Goal: Task Accomplishment & Management: Complete application form

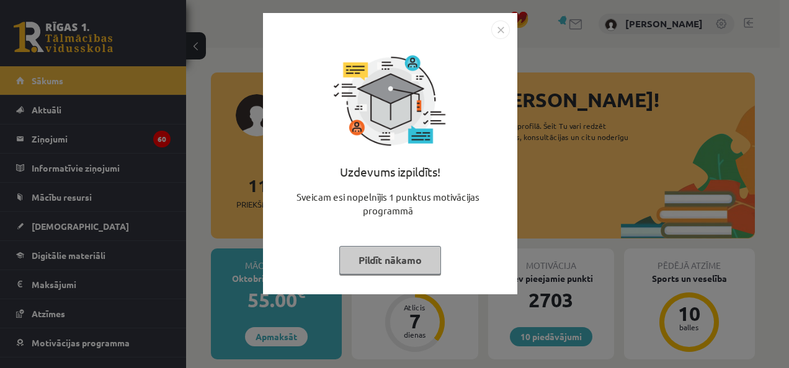
click at [500, 25] on img "Close" at bounding box center [500, 29] width 19 height 19
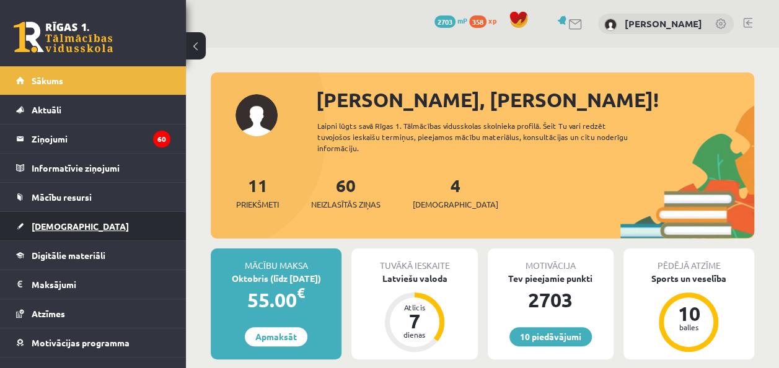
click at [41, 228] on span "[DEMOGRAPHIC_DATA]" at bounding box center [80, 226] width 97 height 11
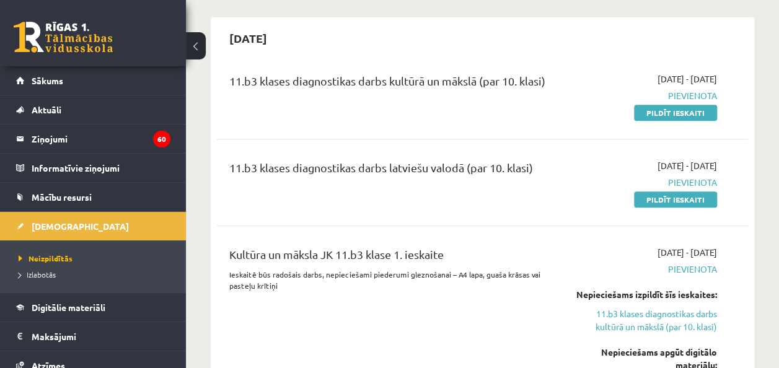
scroll to position [270, 0]
click at [689, 115] on link "Pildīt ieskaiti" at bounding box center [675, 112] width 83 height 16
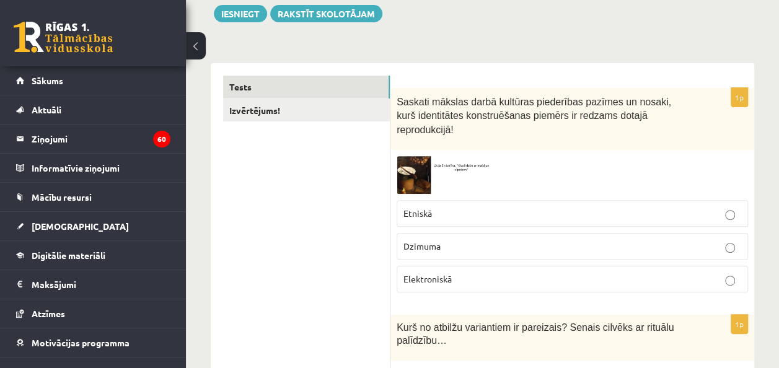
scroll to position [148, 0]
click at [419, 156] on img at bounding box center [443, 175] width 93 height 38
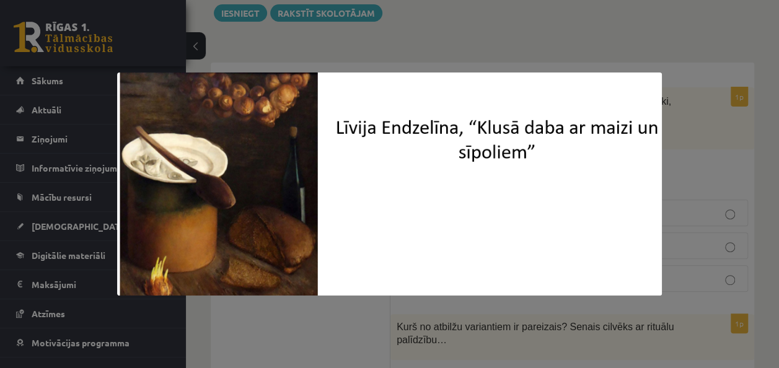
click at [408, 44] on div at bounding box center [389, 184] width 779 height 368
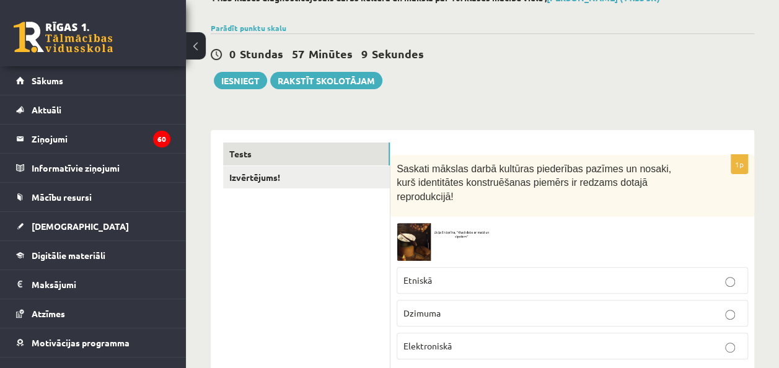
scroll to position [94, 0]
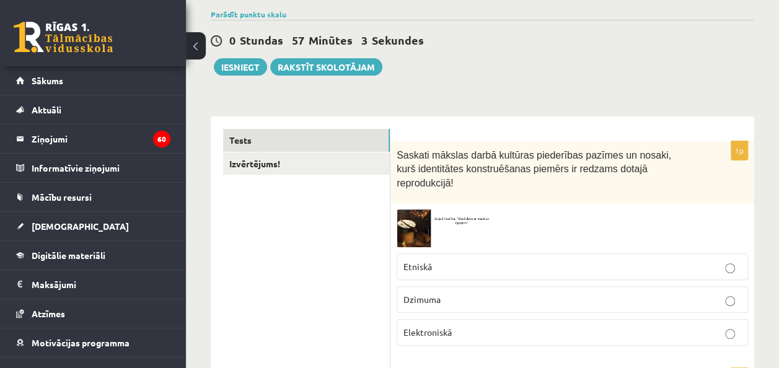
click at [408, 210] on img at bounding box center [443, 229] width 93 height 38
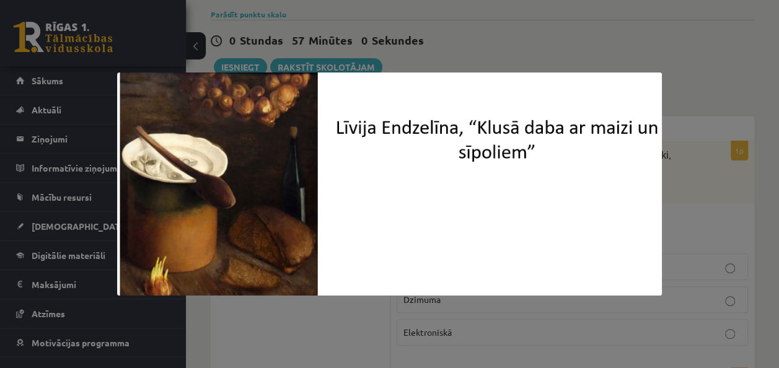
click at [440, 41] on div at bounding box center [389, 184] width 779 height 368
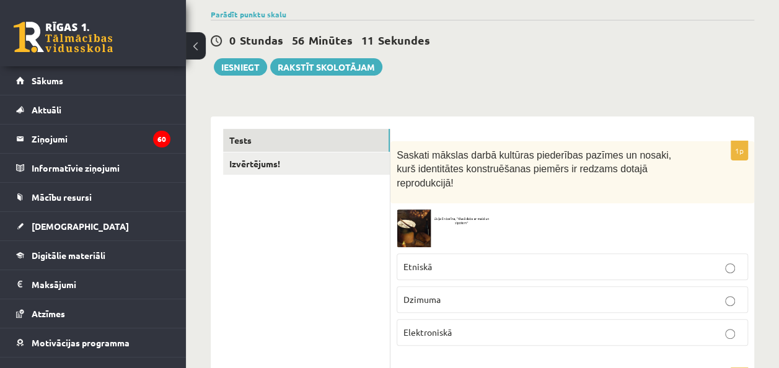
click at [414, 210] on img at bounding box center [443, 229] width 93 height 38
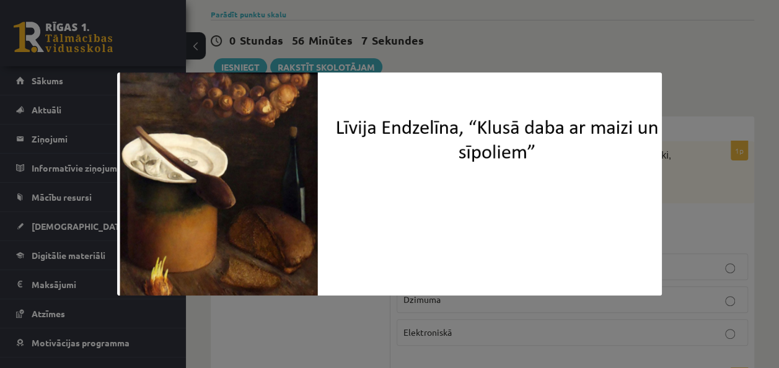
click at [443, 27] on div at bounding box center [389, 184] width 779 height 368
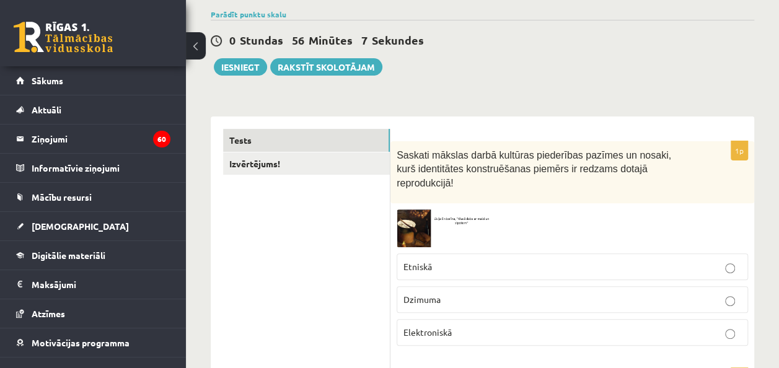
click at [443, 27] on div "0 Stundas 56 Minūtes 7 Sekundes Ieskaite saglabāta! Iesniegt Rakstīt skolotājam" at bounding box center [483, 48] width 544 height 56
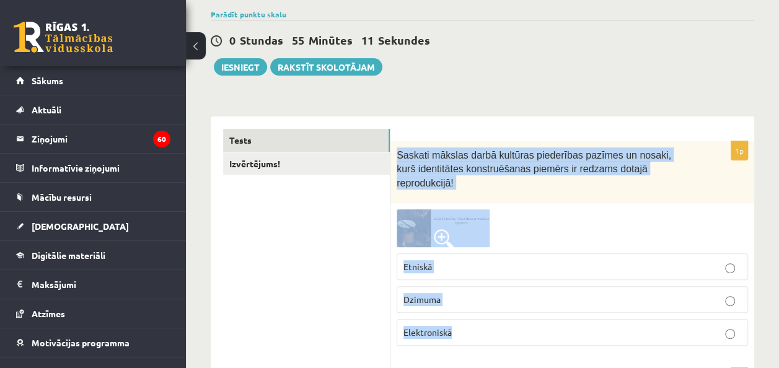
drag, startPoint x: 396, startPoint y: 150, endPoint x: 473, endPoint y: 315, distance: 182.0
click at [473, 315] on div "1p Saskati mākslas darbā kultūras piederības pazīmes un nosaki, kurš identitāte…" at bounding box center [573, 248] width 364 height 215
copy div "Saskati mākslas darbā kultūras piederības pazīmes un nosaki, kurš identitātes k…"
click at [459, 260] on p "Etniskā" at bounding box center [573, 266] width 338 height 13
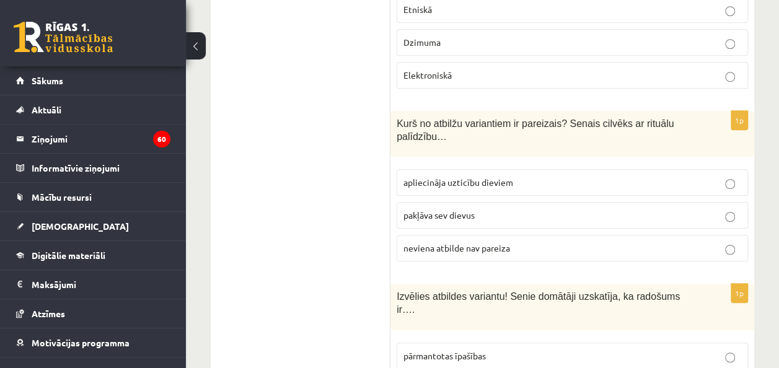
scroll to position [352, 0]
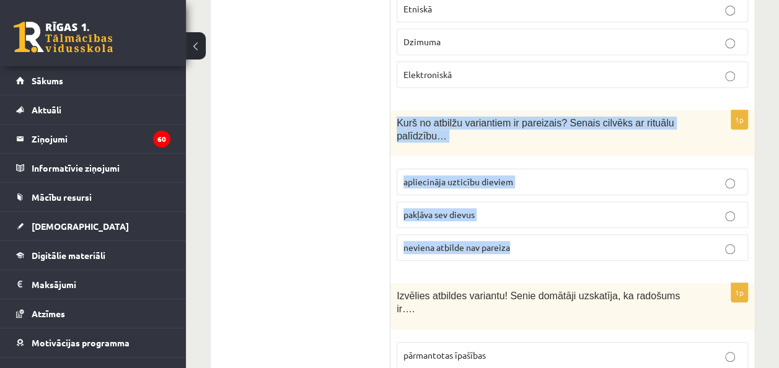
drag, startPoint x: 392, startPoint y: 104, endPoint x: 541, endPoint y: 222, distance: 189.8
click at [541, 222] on div "1p Kurš no atbilžu variantiem ir pareizais? Senais cilvēks ar rituālu palīdzību…" at bounding box center [573, 190] width 364 height 161
copy div "Kurš no atbilžu variantiem ir pareizais? Senais cilvēks ar rituālu palīdzību… a…"
click at [517, 169] on label "apliecināja uzticību dieviem" at bounding box center [573, 182] width 352 height 27
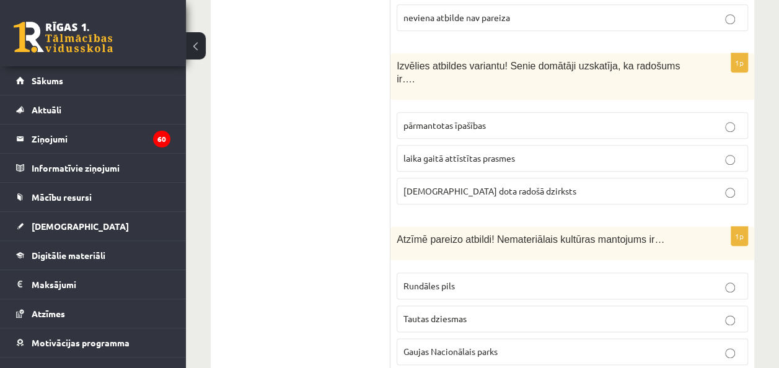
scroll to position [582, 0]
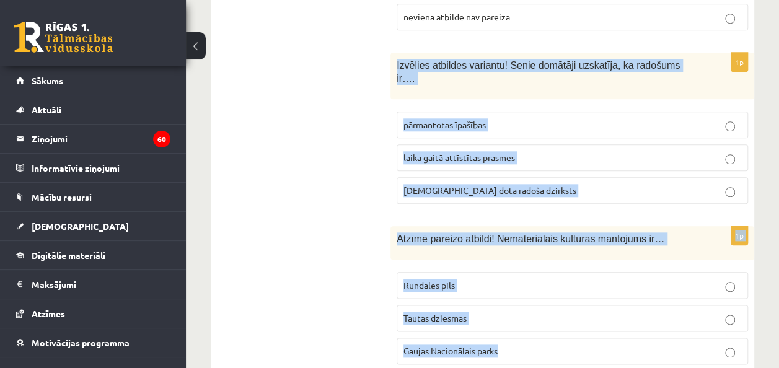
drag, startPoint x: 396, startPoint y: 49, endPoint x: 551, endPoint y: 322, distance: 314.6
copy form "Izvēlies atbildes variantu! Senie domātāji uzskatīja, ka radošums ir…. pārmanto…"
click at [516, 312] on p "Tautas dziesmas" at bounding box center [573, 318] width 338 height 13
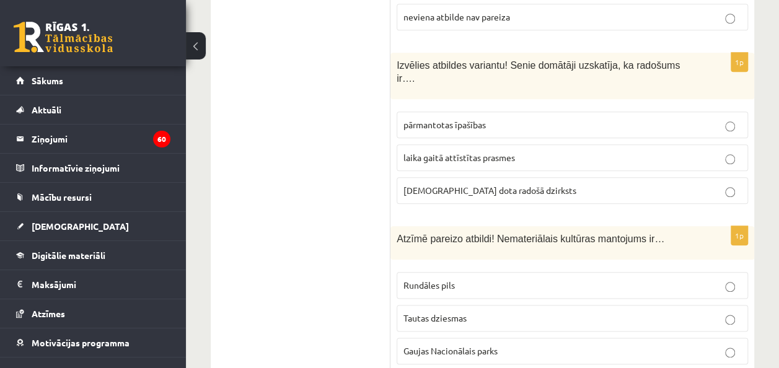
click at [506, 152] on span "laika gaitā attīstītas prasmes" at bounding box center [460, 157] width 112 height 11
click at [492, 177] on label "dieva dota radošā dzirksts" at bounding box center [573, 190] width 352 height 27
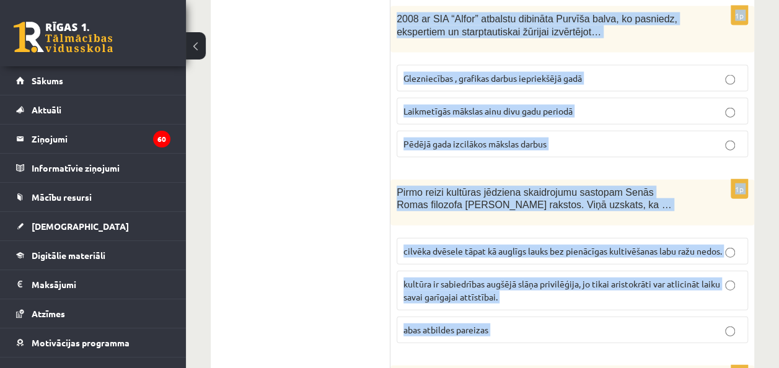
scroll to position [1585, 0]
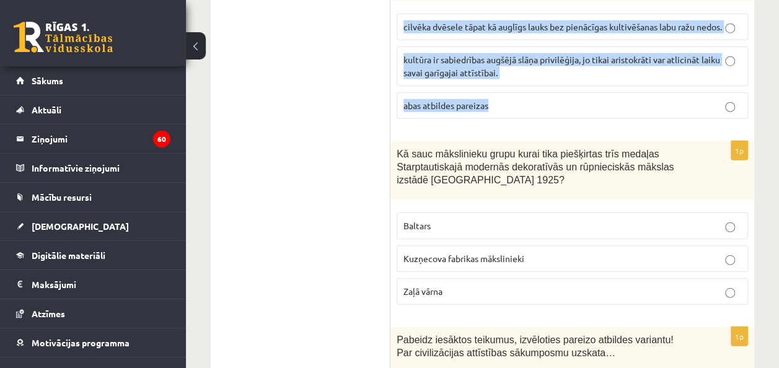
drag, startPoint x: 393, startPoint y: 29, endPoint x: 499, endPoint y: 46, distance: 107.4
copy form "Kā sauc mākslinieku, kurš veica latviešu tautas mākslas pētījumus. Viņš uzsvēra…"
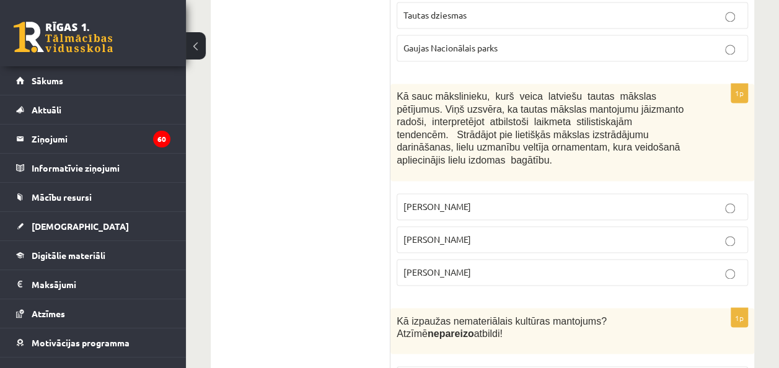
scroll to position [887, 0]
click at [458, 233] on span "Jūlijs Madernieks" at bounding box center [438, 238] width 68 height 11
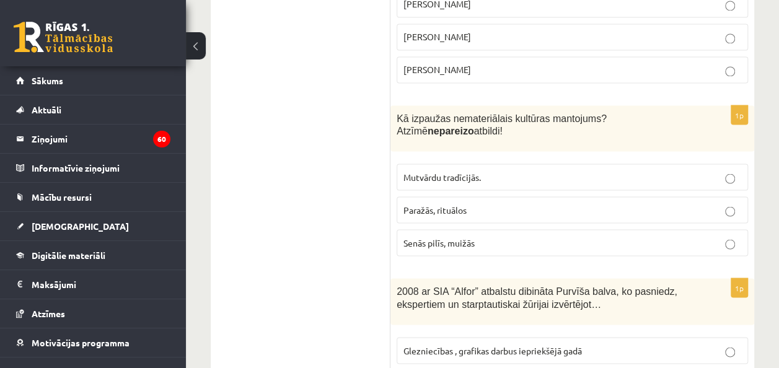
scroll to position [1105, 0]
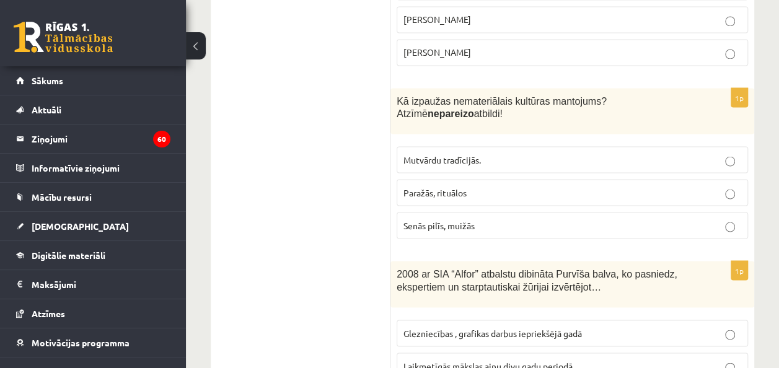
click at [453, 219] on span "Senās pilīs, muižās" at bounding box center [439, 224] width 71 height 11
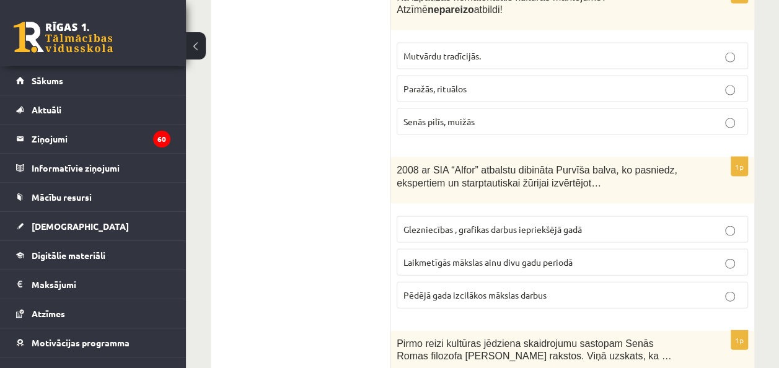
scroll to position [1211, 0]
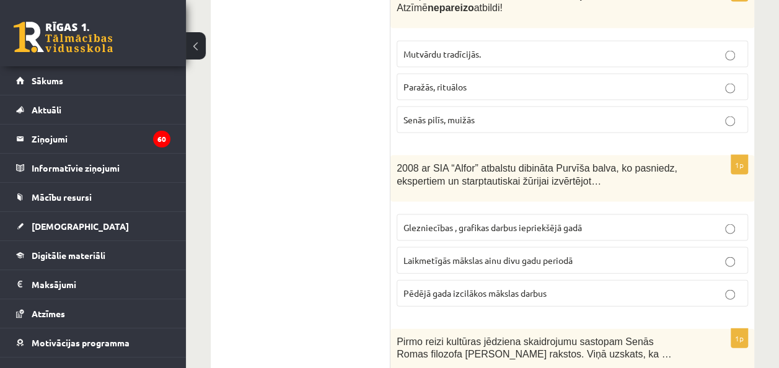
click at [427, 255] on span "Laikmetīgās mākslas ainu divu gadu periodā" at bounding box center [488, 260] width 169 height 11
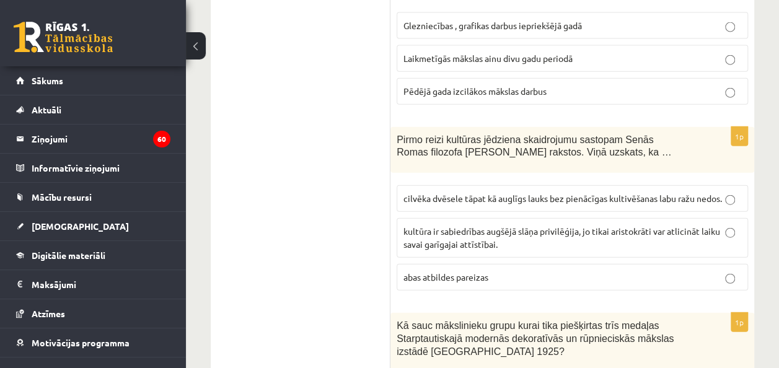
scroll to position [1419, 0]
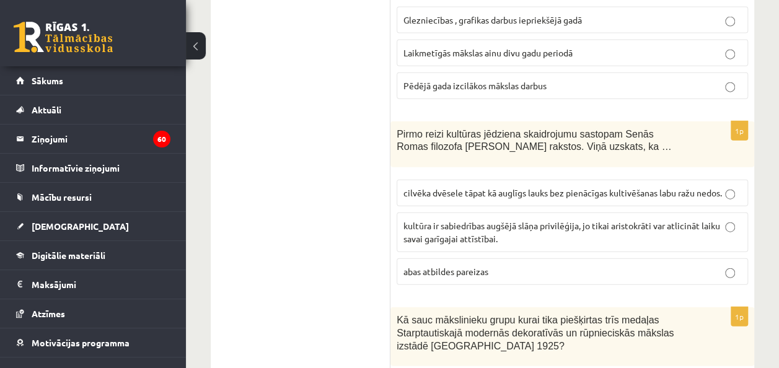
click at [449, 180] on label "cilvēka dvēsele tāpat kā auglīgs lauks bez pienācīgas kultivēšanas labu ražu ne…" at bounding box center [573, 193] width 352 height 27
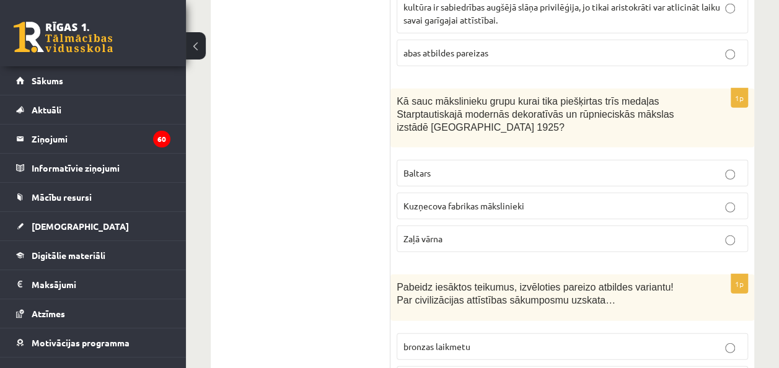
scroll to position [1668, 0]
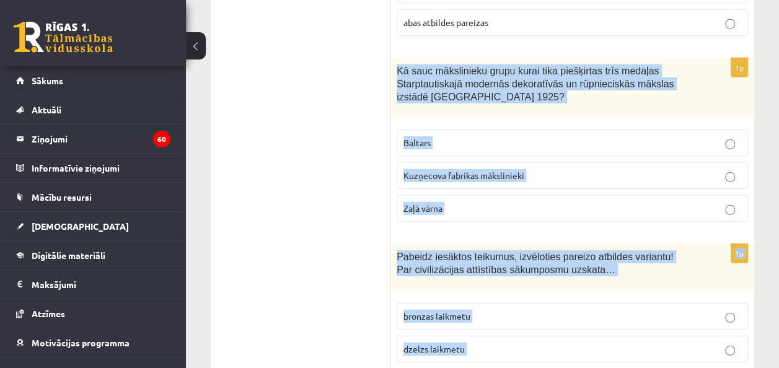
drag, startPoint x: 396, startPoint y: 17, endPoint x: 549, endPoint y: 331, distance: 348.8
copy form "Kā sauc mākslinieku grupu kurai tika piešķirtas trīs medaļas Starptautiskajā mo…"
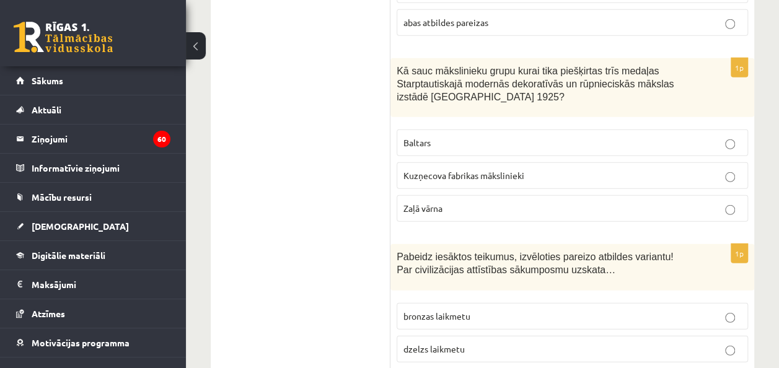
click at [487, 136] on p "Baltars" at bounding box center [573, 142] width 338 height 13
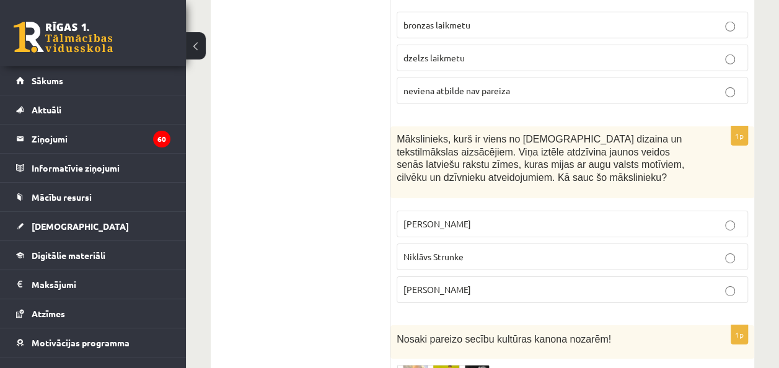
scroll to position [1998, 0]
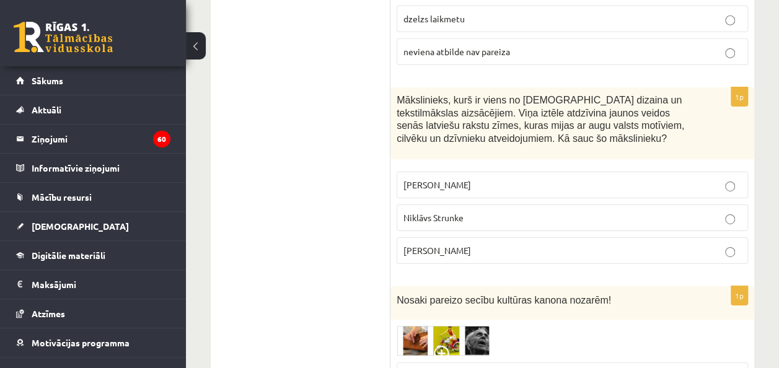
drag, startPoint x: 401, startPoint y: 49, endPoint x: 521, endPoint y: 184, distance: 180.9
click at [521, 184] on div "1p Mākslinieks, kurš ir viens no latviešu dizaina un tekstilmākslas aizsācējiem…" at bounding box center [573, 180] width 364 height 187
copy div "Mākslinieks, kurš ir viens no latviešu dizaina un tekstilmākslas aizsācējiem. V…"
click at [481, 179] on p "Ansis Cīrulis" at bounding box center [573, 185] width 338 height 13
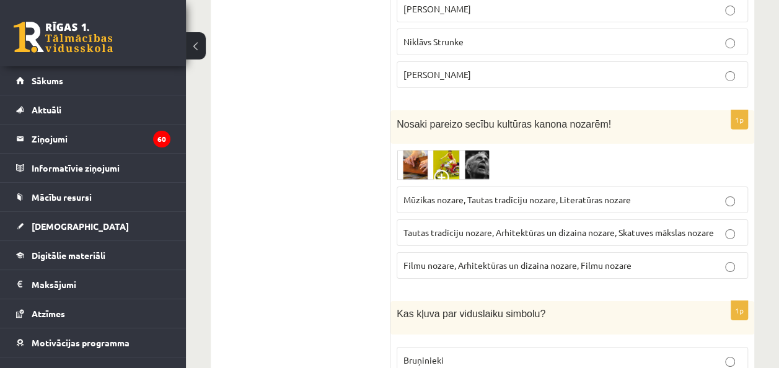
scroll to position [2175, 0]
click at [439, 169] on span at bounding box center [444, 179] width 20 height 20
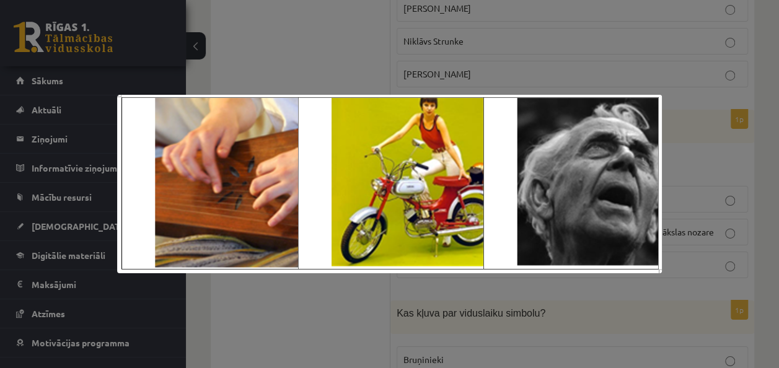
click at [360, 52] on div at bounding box center [389, 184] width 779 height 368
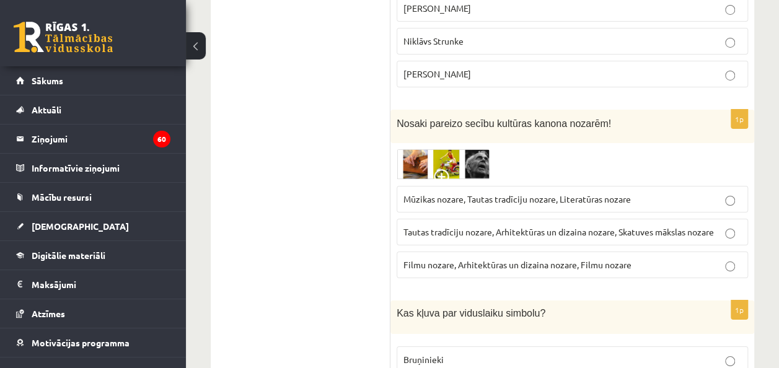
click at [436, 149] on img at bounding box center [443, 164] width 93 height 30
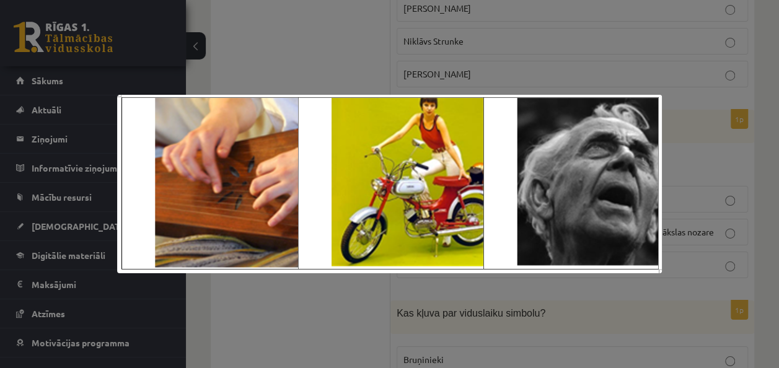
click at [362, 53] on div at bounding box center [389, 184] width 779 height 368
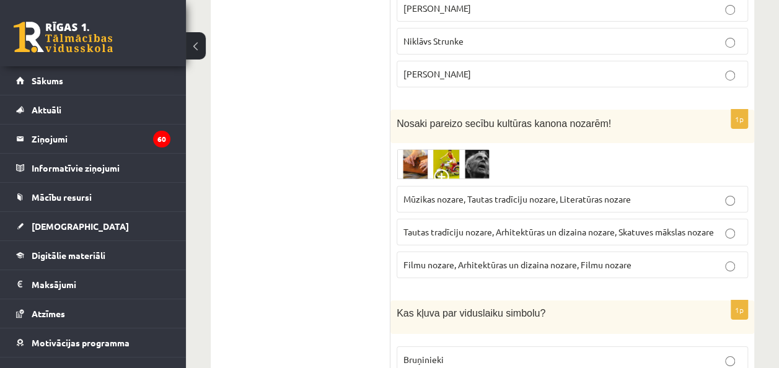
click at [442, 169] on span at bounding box center [444, 179] width 20 height 20
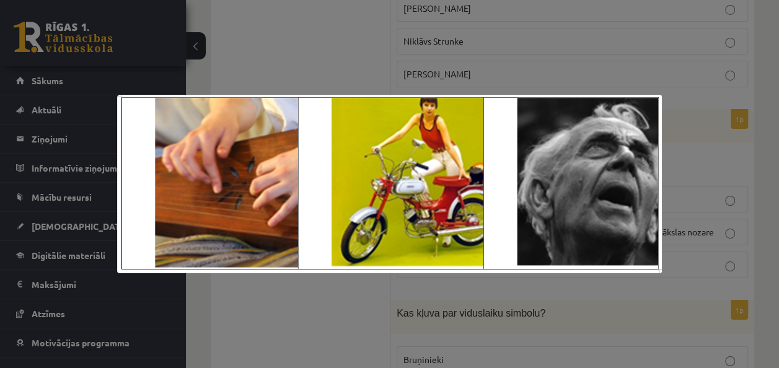
click at [348, 68] on div at bounding box center [389, 184] width 779 height 368
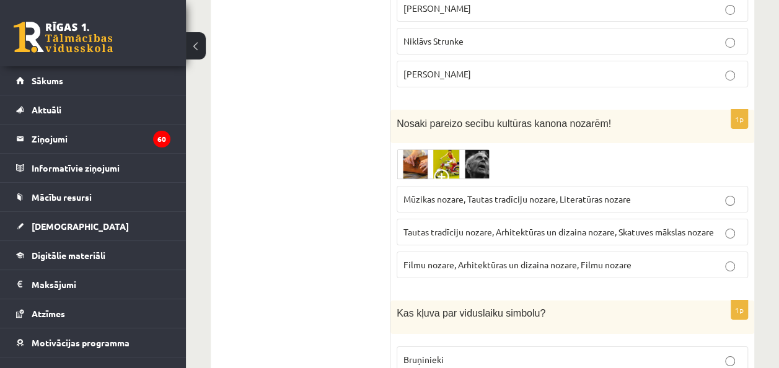
click at [439, 169] on span at bounding box center [444, 179] width 20 height 20
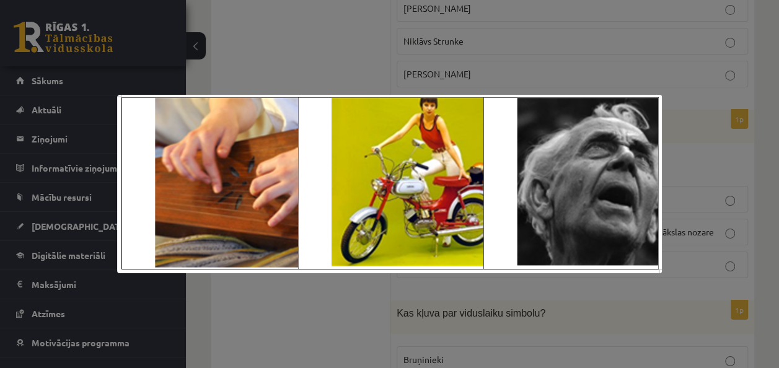
click at [439, 118] on img at bounding box center [390, 184] width 546 height 178
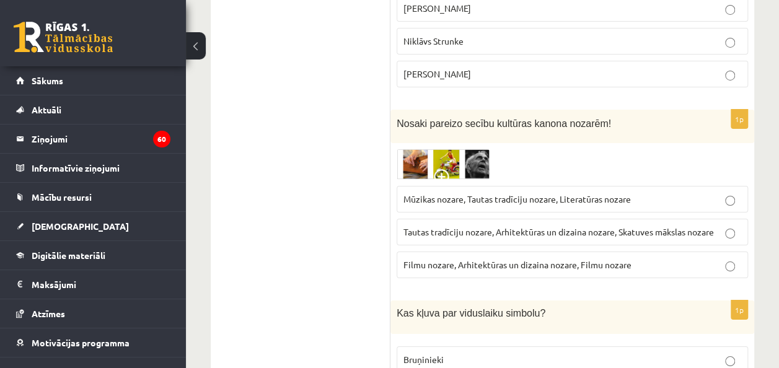
click at [443, 169] on span at bounding box center [444, 179] width 20 height 20
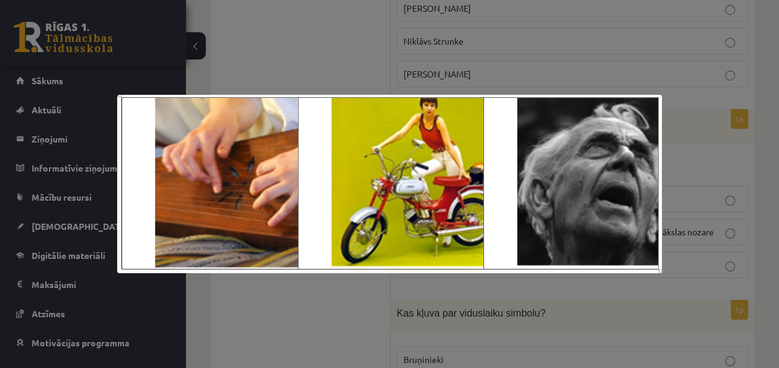
click at [347, 30] on div at bounding box center [389, 184] width 779 height 368
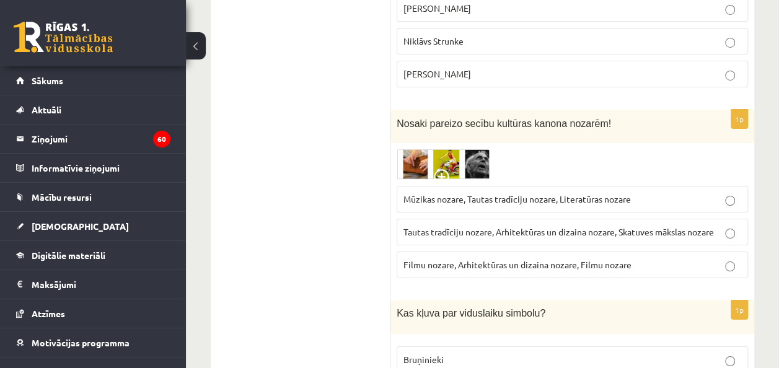
click at [448, 169] on span at bounding box center [444, 179] width 20 height 20
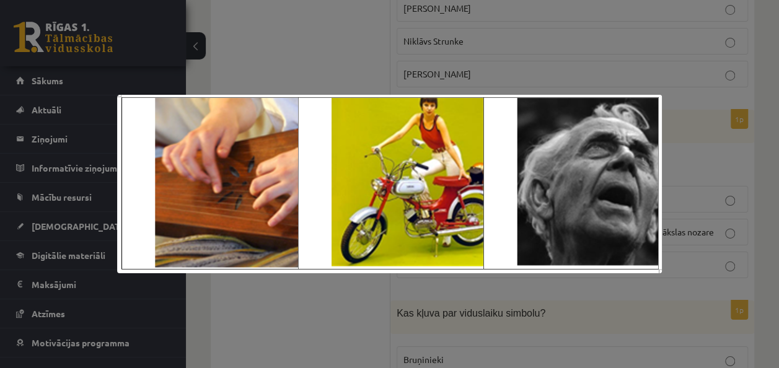
click at [370, 42] on div at bounding box center [389, 184] width 779 height 368
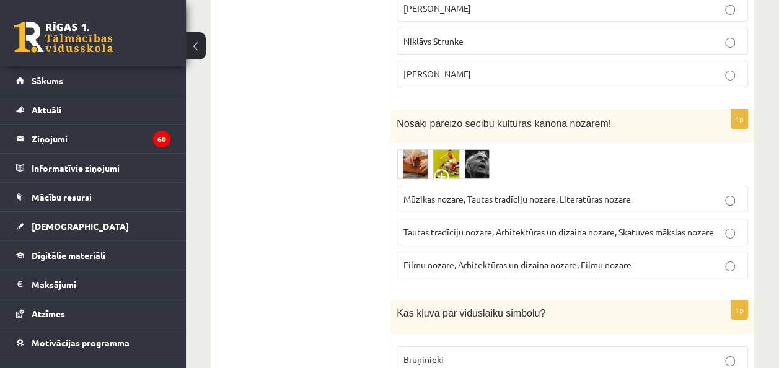
click at [516, 226] on span "Tautas tradīciju nozare, Arhitektūras un dizaina nozare, Skatuves mākslas nozare" at bounding box center [559, 231] width 311 height 11
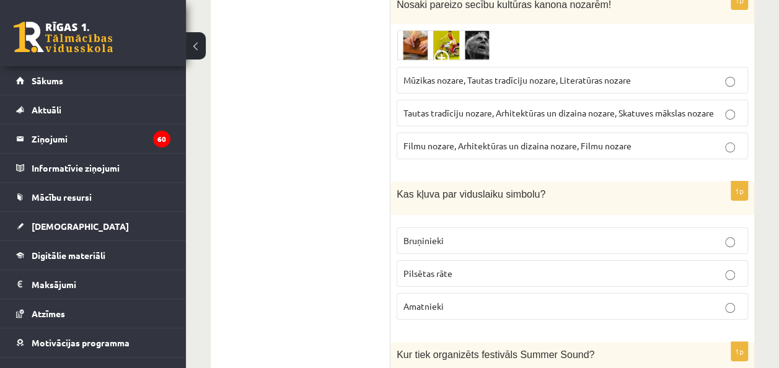
scroll to position [2295, 0]
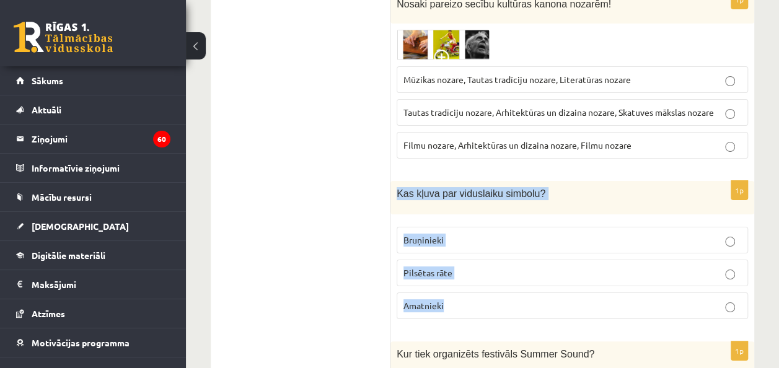
drag, startPoint x: 394, startPoint y: 134, endPoint x: 484, endPoint y: 247, distance: 144.3
click at [484, 247] on div "1p Kas kļuva par viduslaiku simbolu? Bruņinieki Pilsētas rāte Amatnieki" at bounding box center [573, 255] width 364 height 148
copy div "Kas kļuva par viduslaiku simbolu? Bruņinieki Pilsētas rāte Amatnieki"
click at [470, 234] on p "Bruņinieki" at bounding box center [573, 240] width 338 height 13
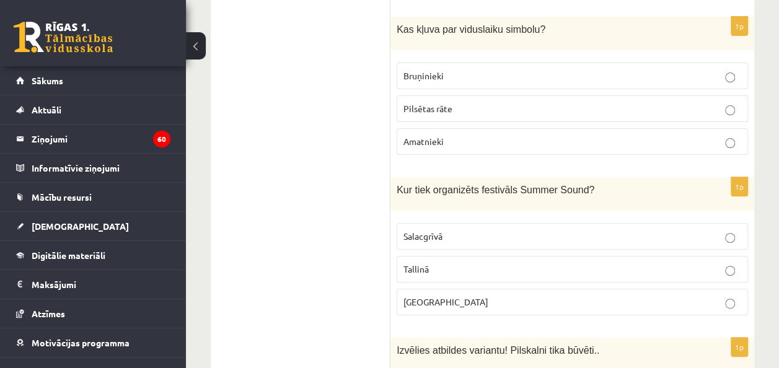
scroll to position [2460, 0]
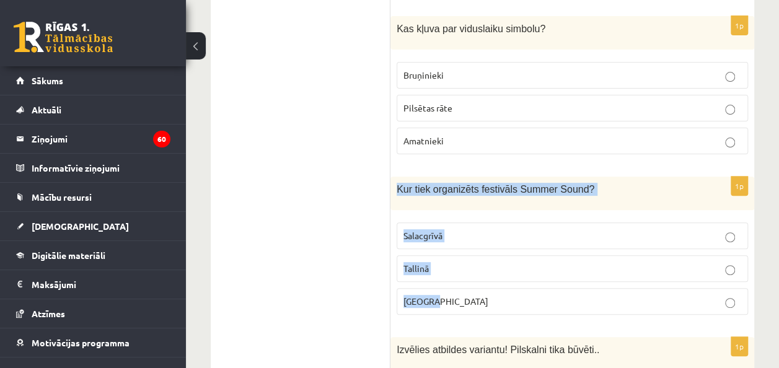
drag, startPoint x: 396, startPoint y: 131, endPoint x: 482, endPoint y: 239, distance: 138.6
click at [482, 239] on div "1p Kur tiek organizēts festivāls Summer Sound? Salacgrīvā Tallinā Liepājā" at bounding box center [573, 251] width 364 height 148
copy div "Kur tiek organizēts festivāls Summer Sound? Salacgrīvā Tallinā Liepājā"
click at [469, 295] on p "Liepājā" at bounding box center [573, 301] width 338 height 13
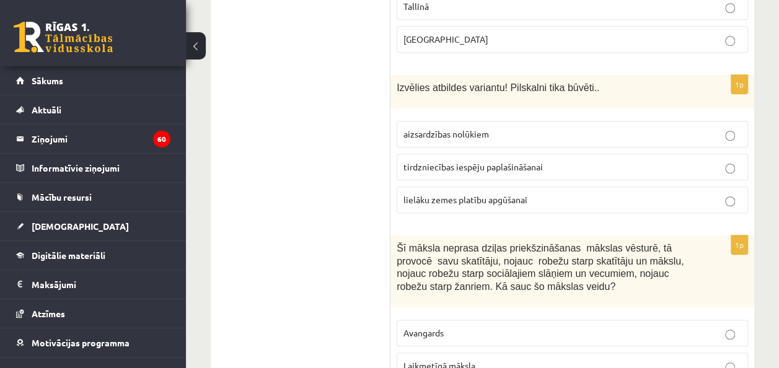
scroll to position [2729, 0]
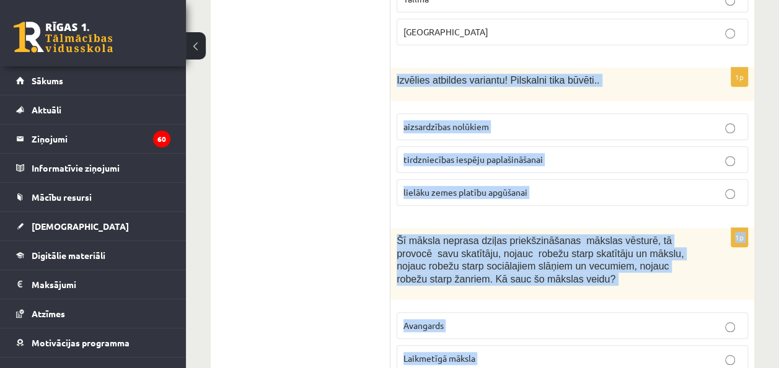
drag, startPoint x: 397, startPoint y: 20, endPoint x: 484, endPoint y: 324, distance: 316.6
click at [484, 324] on form "1p Saskati mākslas darbā kultūras piederības pazīmes un nosaki, kurš identitāte…" at bounding box center [572, 238] width 339 height 5490
copy form "Izvēlies atbildes variantu! Pilskalni tika būvēti.. aizsardzības nolūkiem tirdz…"
click at [523, 113] on label "aizsardzības nolūkiem" at bounding box center [573, 126] width 352 height 27
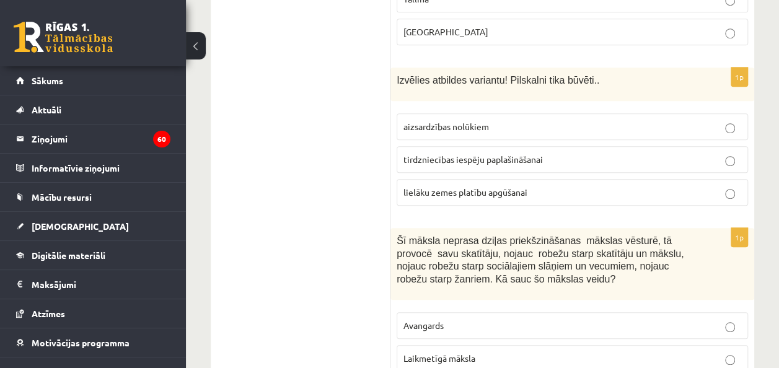
click at [505, 352] on p "Laikmetīgā māksla" at bounding box center [573, 358] width 338 height 13
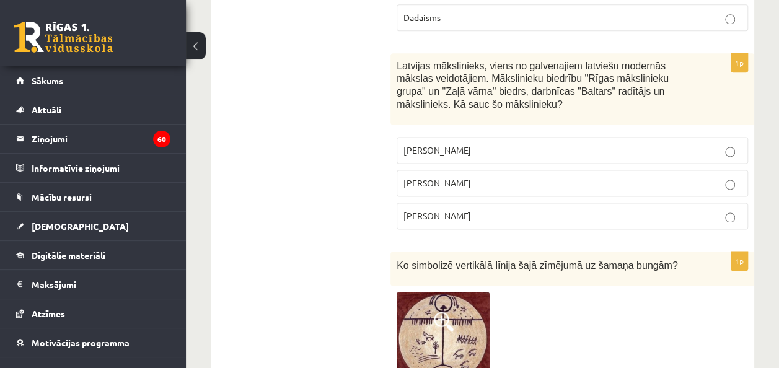
scroll to position [3081, 0]
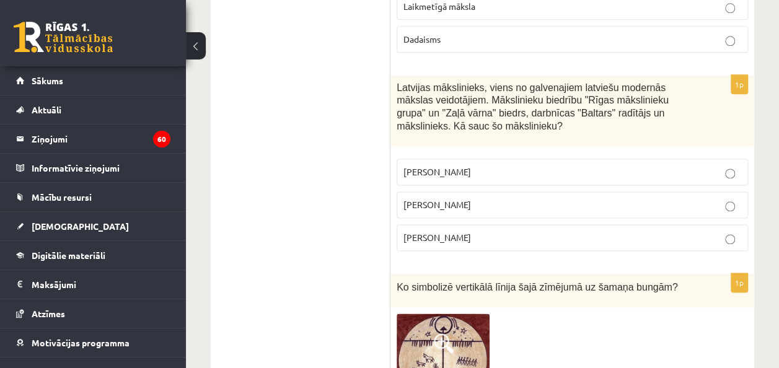
drag, startPoint x: 396, startPoint y: 25, endPoint x: 498, endPoint y: 181, distance: 187.1
click at [498, 181] on div "1p Latvijas mākslinieks, viens no galvenajiem latviešu modernās mākslas veidotā…" at bounding box center [573, 168] width 364 height 187
copy div "Latvijas mākslinieks, viens no galvenajiem latviešu modernās mākslas veidotājie…"
click at [507, 192] on label "Romāns Suta" at bounding box center [573, 205] width 352 height 27
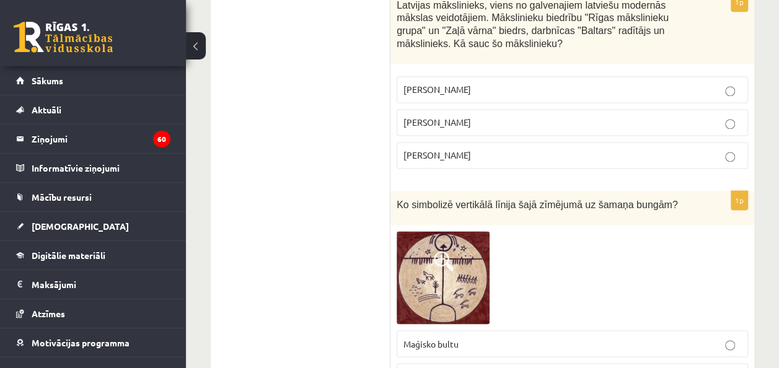
scroll to position [3175, 0]
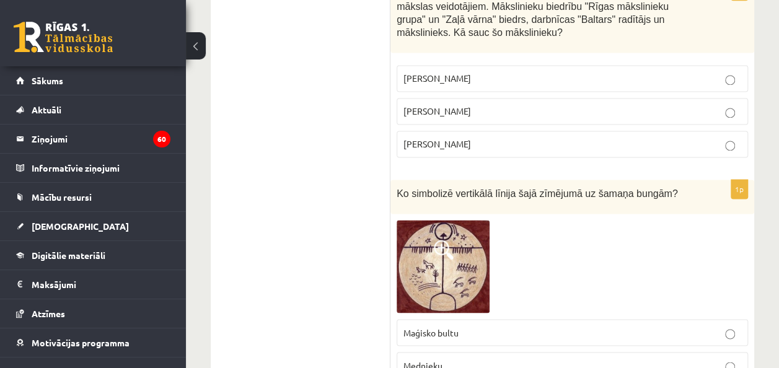
click at [451, 220] on img at bounding box center [443, 266] width 93 height 93
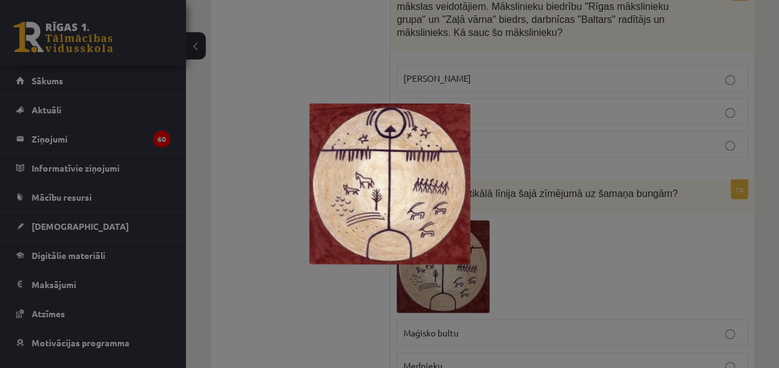
click at [503, 180] on div at bounding box center [389, 184] width 779 height 368
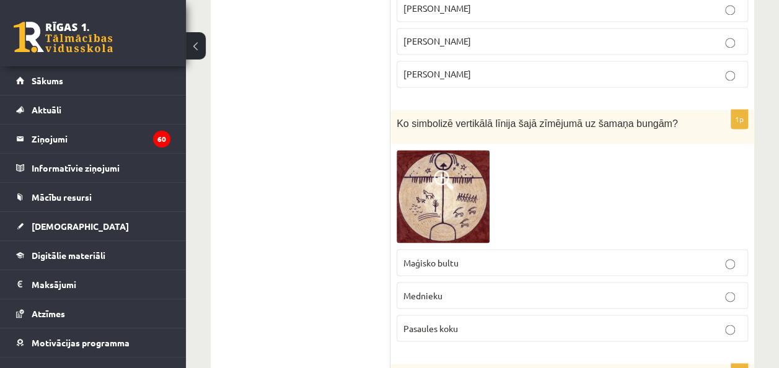
scroll to position [3253, 0]
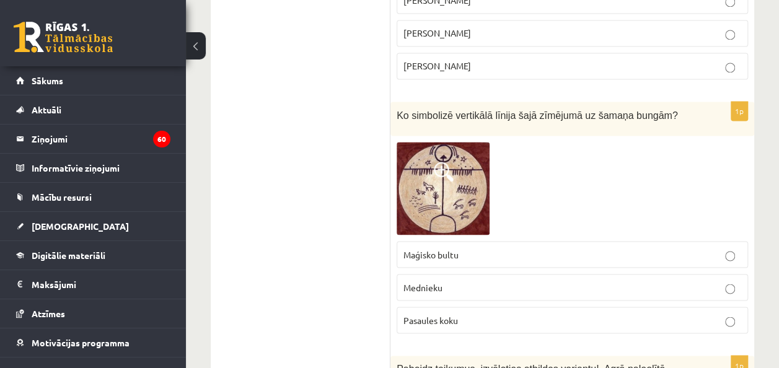
click at [439, 162] on span at bounding box center [444, 172] width 20 height 20
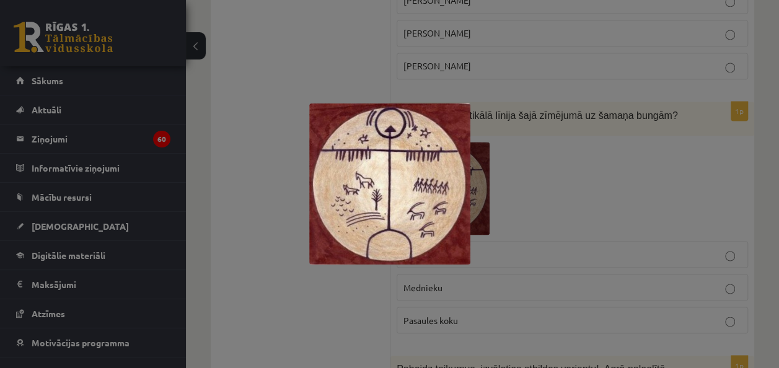
click at [608, 94] on div at bounding box center [389, 184] width 779 height 368
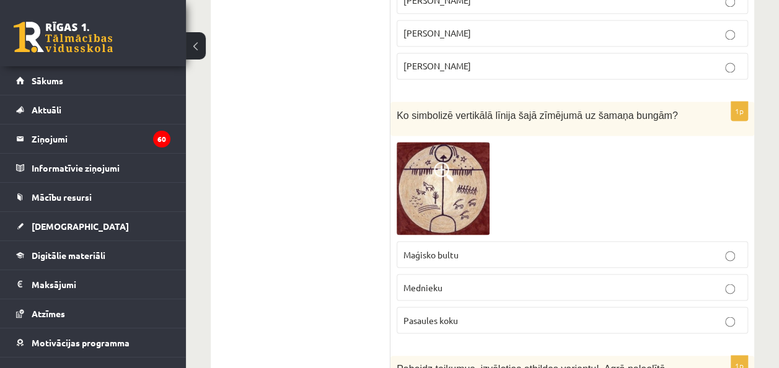
click at [482, 241] on label "Maģisko bultu" at bounding box center [573, 254] width 352 height 27
click at [431, 142] on img at bounding box center [443, 188] width 93 height 93
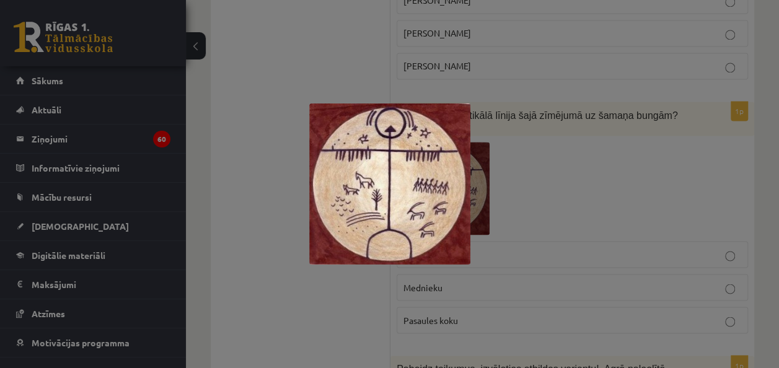
click at [532, 122] on div at bounding box center [389, 184] width 779 height 368
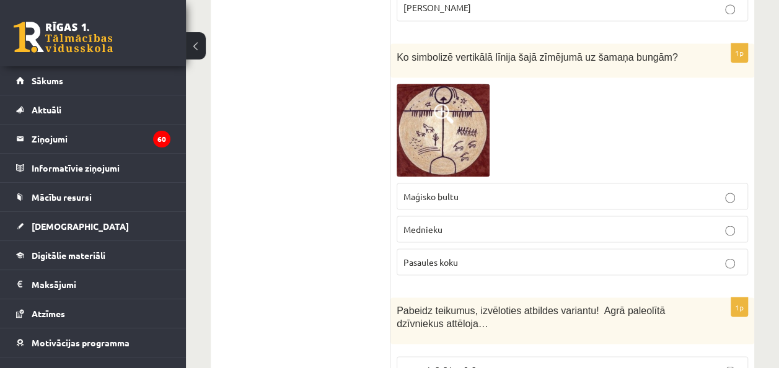
scroll to position [3310, 0]
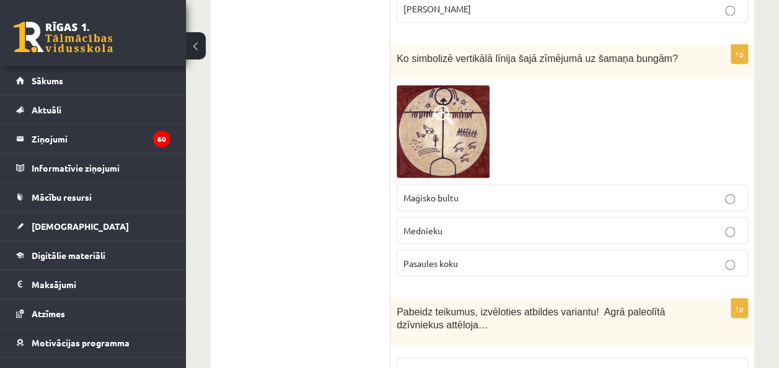
click at [440, 105] on span at bounding box center [444, 115] width 20 height 20
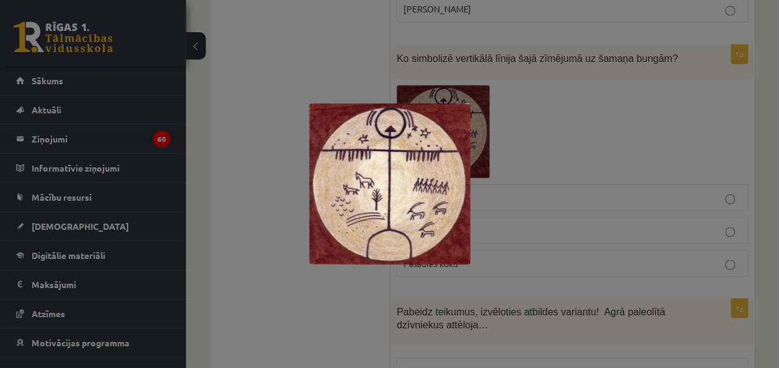
drag, startPoint x: 440, startPoint y: 43, endPoint x: 312, endPoint y: 65, distance: 128.9
click at [312, 65] on div at bounding box center [389, 184] width 779 height 368
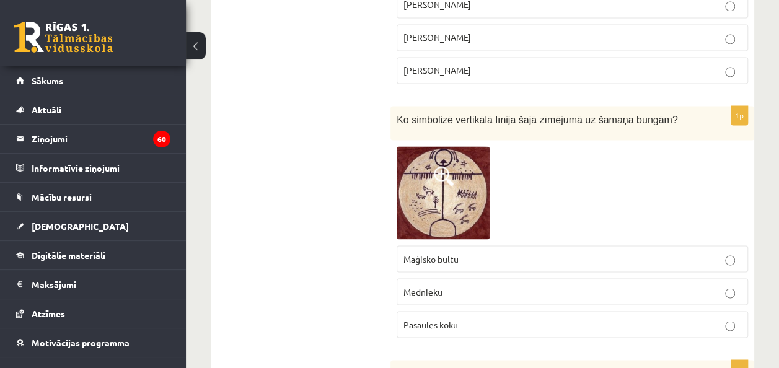
scroll to position [3256, 0]
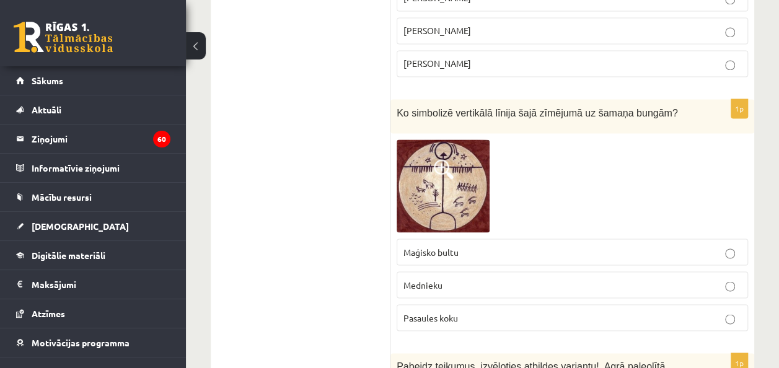
click at [466, 311] on p "Pasaules koku" at bounding box center [573, 317] width 338 height 13
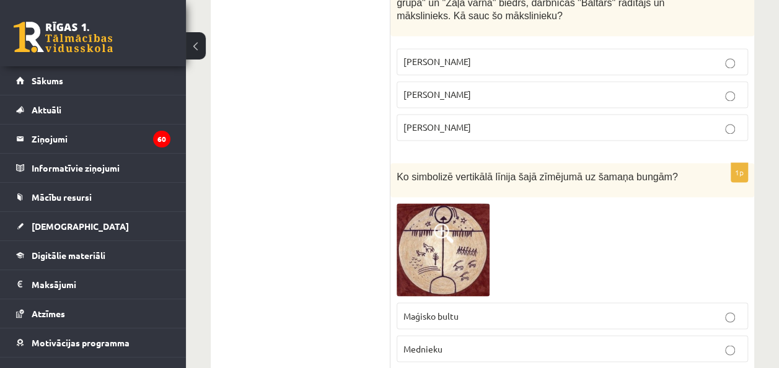
scroll to position [3191, 0]
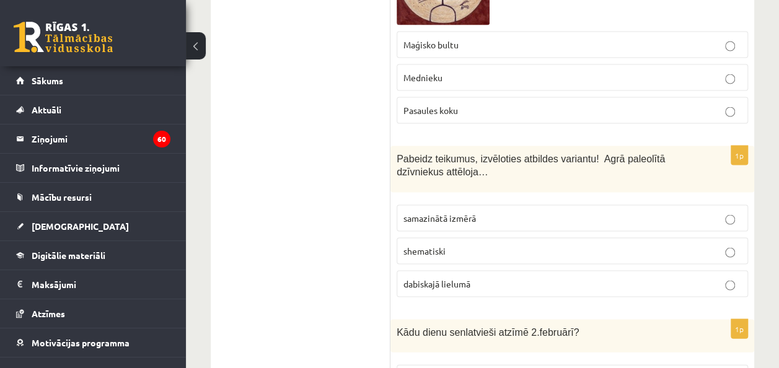
scroll to position [3465, 0]
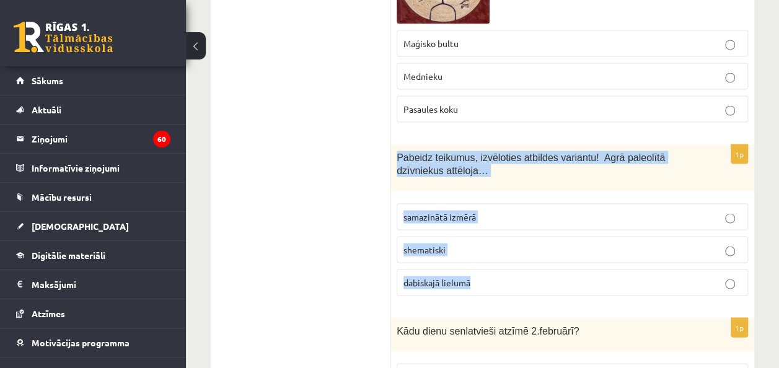
drag, startPoint x: 393, startPoint y: 89, endPoint x: 521, endPoint y: 205, distance: 173.0
click at [521, 205] on div "1p Pabeidz teikumus, izvēloties atbildes variantu! Agrā paleolītā dzīvniekus at…" at bounding box center [573, 224] width 364 height 161
click at [497, 269] on label "dabiskajā lielumā" at bounding box center [573, 282] width 352 height 27
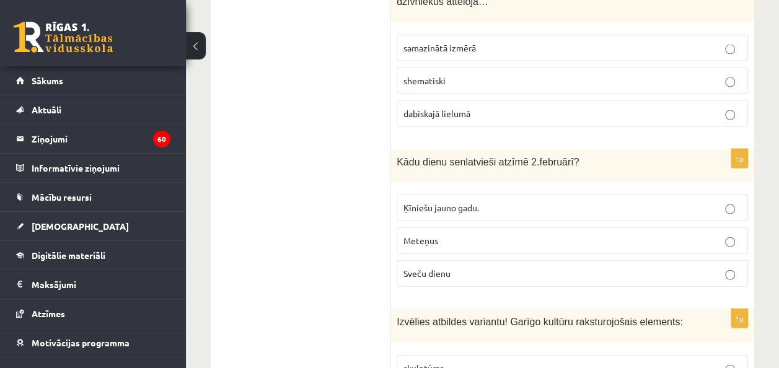
scroll to position [3638, 0]
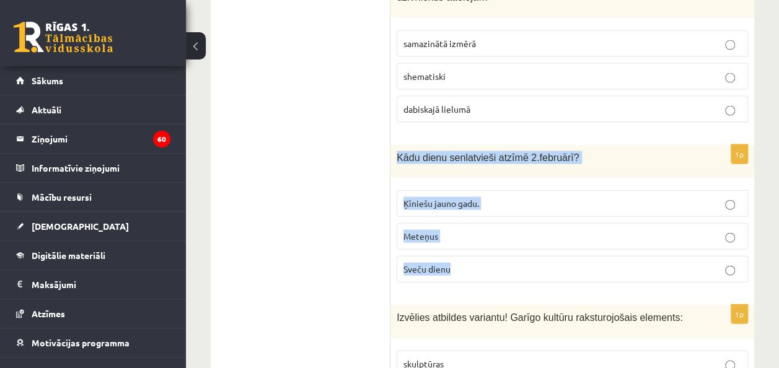
drag, startPoint x: 396, startPoint y: 87, endPoint x: 501, endPoint y: 208, distance: 160.9
click at [501, 208] on div "1p Kādu dienu senlatvieši atzīmē 2.februārī? Ķīniešu jauno gadu. Meteņus Sveču …" at bounding box center [573, 219] width 364 height 148
click at [476, 263] on p "Sveču dienu" at bounding box center [573, 269] width 338 height 13
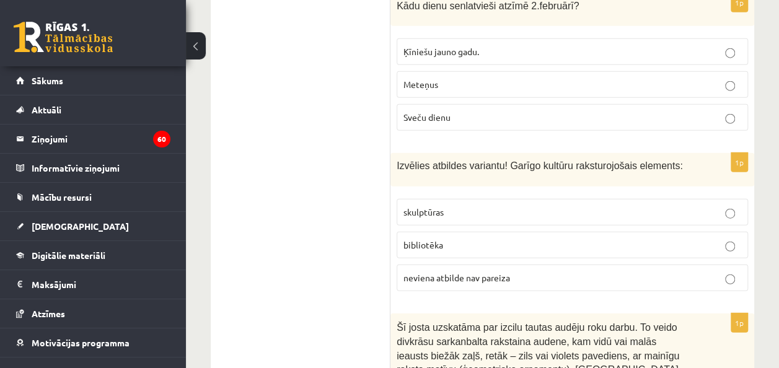
scroll to position [3800, 0]
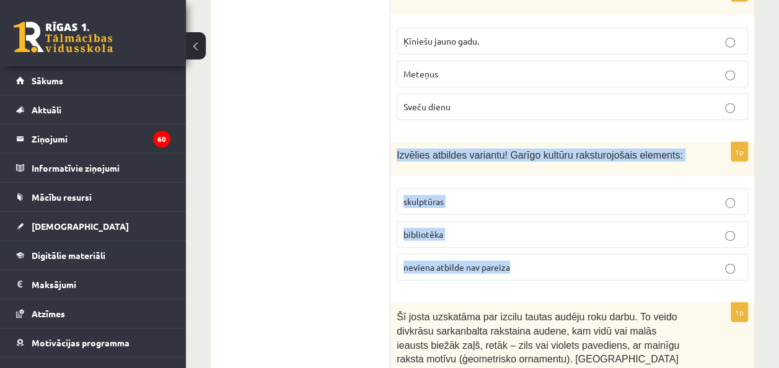
drag, startPoint x: 394, startPoint y: 86, endPoint x: 526, endPoint y: 188, distance: 166.6
click at [526, 188] on div "1p Izvēlies atbildes variantu! Garīgo kultūru raksturojošais elements: skulptūr…" at bounding box center [573, 217] width 364 height 148
click at [541, 228] on p "bibliotēka" at bounding box center [573, 234] width 338 height 13
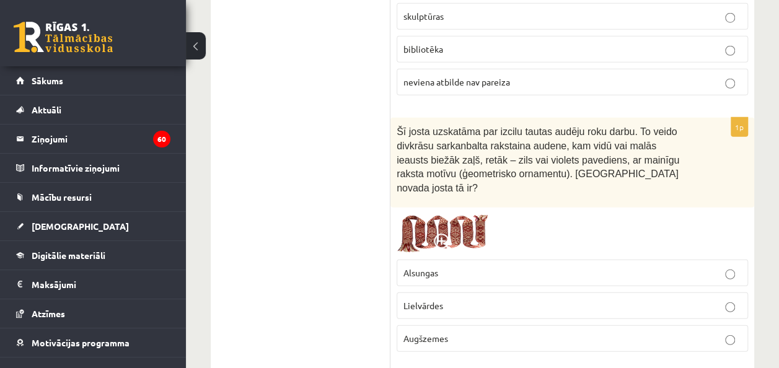
scroll to position [3986, 0]
click at [446, 213] on img at bounding box center [443, 233] width 93 height 40
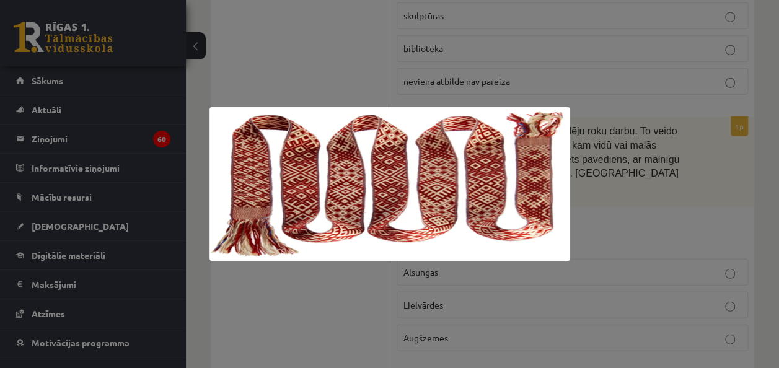
click at [342, 38] on div at bounding box center [389, 184] width 779 height 368
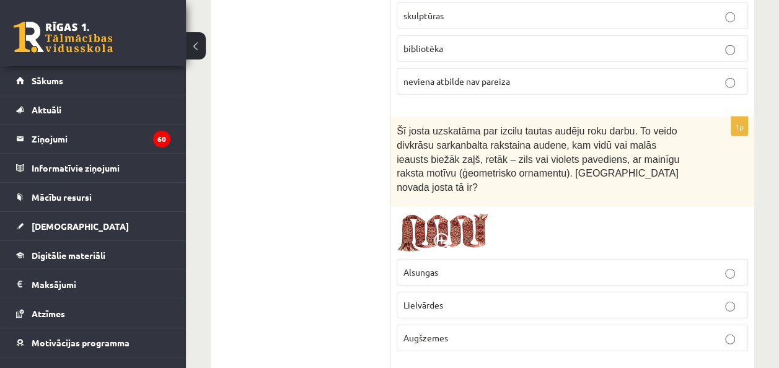
click at [444, 233] on span at bounding box center [444, 243] width 20 height 20
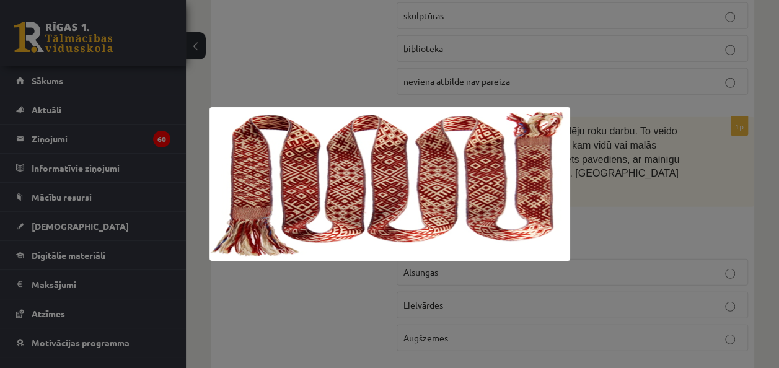
click at [386, 24] on div at bounding box center [389, 184] width 779 height 368
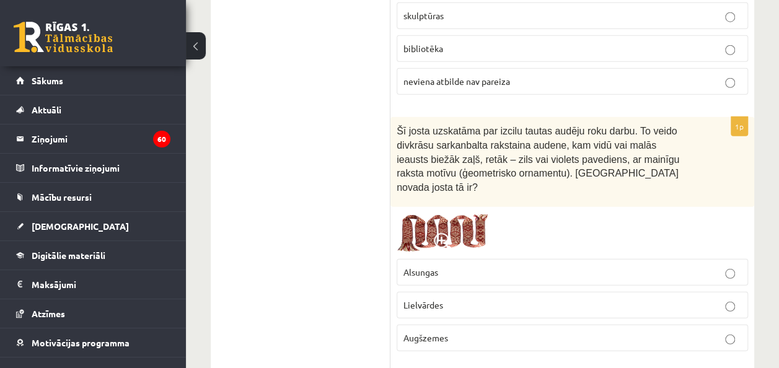
click at [464, 299] on p "Lielvārdes" at bounding box center [573, 305] width 338 height 13
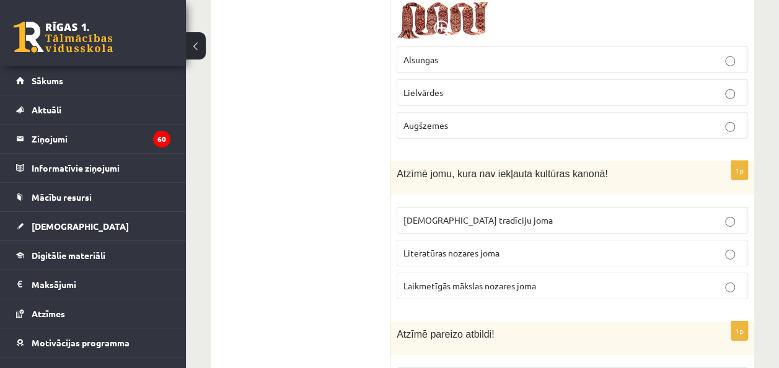
scroll to position [4200, 0]
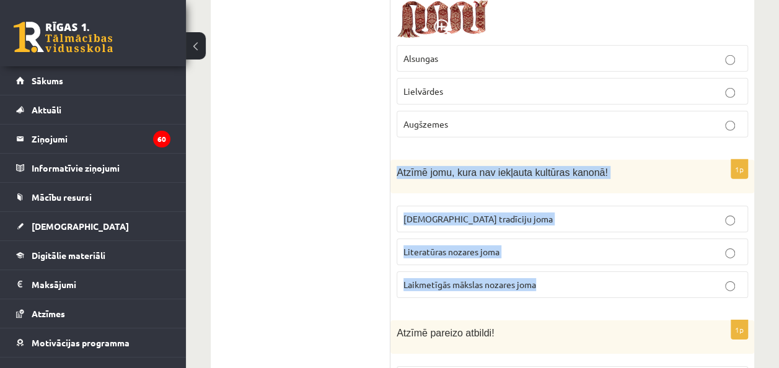
drag, startPoint x: 394, startPoint y: 87, endPoint x: 550, endPoint y: 202, distance: 194.2
click at [550, 202] on div "1p Atzīmē jomu, kura nav iekļauta kultūras kanonā! Tautas tradīciju joma Litera…" at bounding box center [573, 234] width 364 height 148
click at [559, 272] on label "Laikmetīgās mākslas nozares joma" at bounding box center [573, 285] width 352 height 27
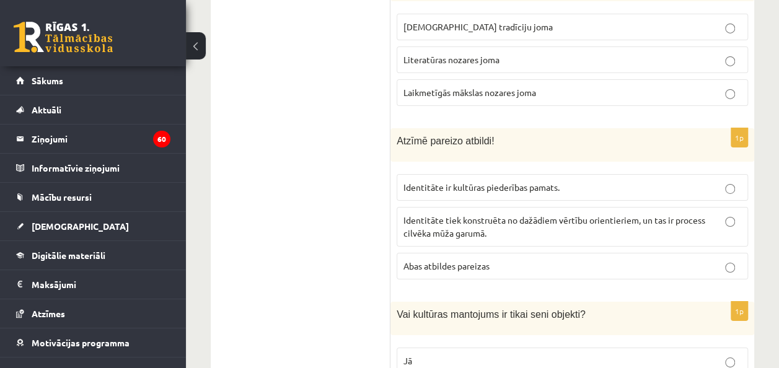
scroll to position [4424, 0]
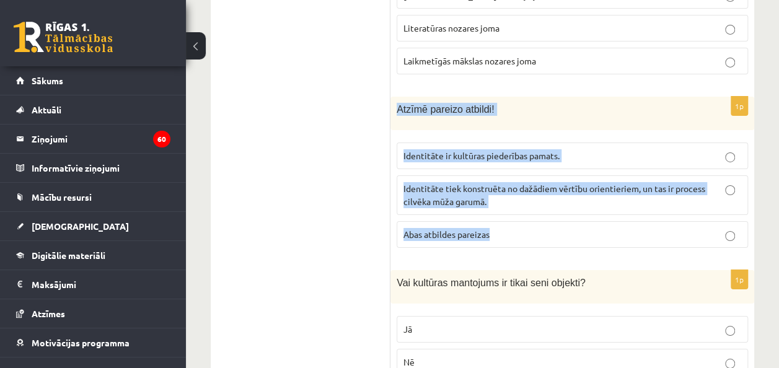
drag, startPoint x: 397, startPoint y: 20, endPoint x: 537, endPoint y: 135, distance: 180.6
click at [537, 135] on div "1p Atzīmē pareizo atbildi! Identitāte ir kultūras piederības pamats. Identitāte…" at bounding box center [573, 177] width 364 height 161
click at [526, 228] on p "Abas atbildes pareizas" at bounding box center [573, 234] width 338 height 13
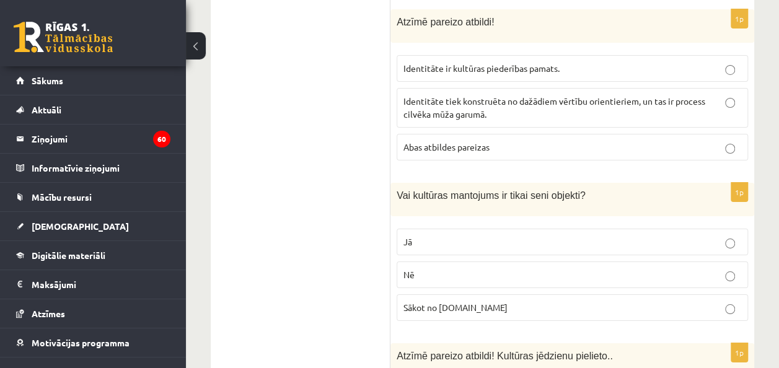
scroll to position [4512, 0]
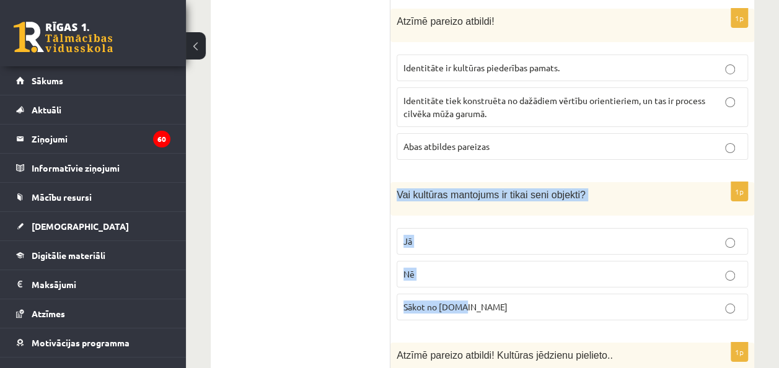
drag, startPoint x: 393, startPoint y: 107, endPoint x: 490, endPoint y: 215, distance: 145.3
click at [490, 215] on div "1p Vai kultūras mantojums ir tikai seni objekti? Jā Nē Sākot no 10.gs" at bounding box center [573, 256] width 364 height 148
click at [471, 261] on label "Nē" at bounding box center [573, 274] width 352 height 27
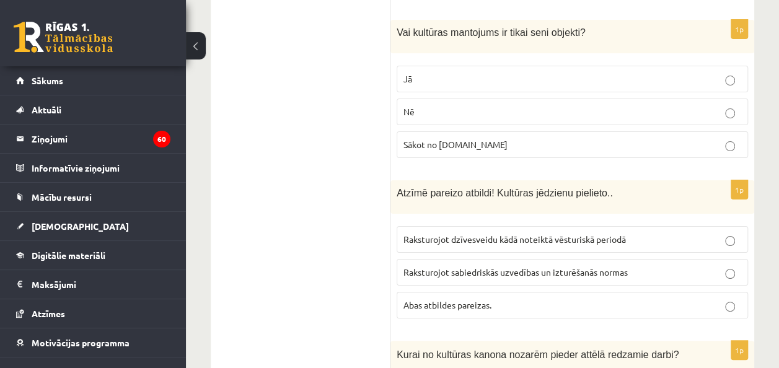
scroll to position [4718, 0]
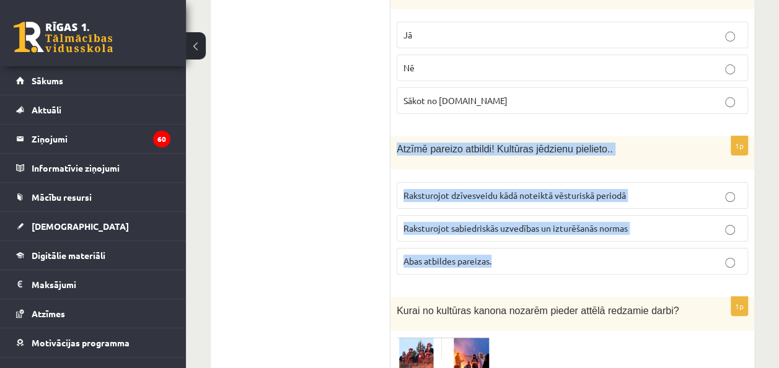
drag, startPoint x: 394, startPoint y: 64, endPoint x: 557, endPoint y: 171, distance: 194.8
click at [557, 171] on div "1p Atzīmē pareizo atbildi! Kultūras jēdzienu pielieto.. Raksturojot dzīvesveidu…" at bounding box center [573, 210] width 364 height 148
click at [508, 248] on label "Abas atbildes pareizas." at bounding box center [573, 261] width 352 height 27
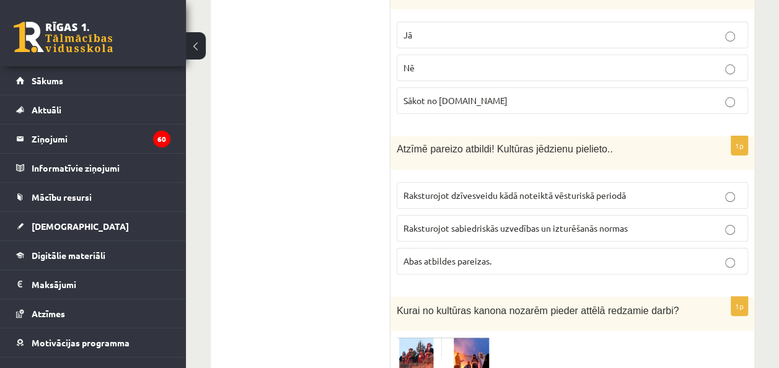
drag, startPoint x: 396, startPoint y: 56, endPoint x: 390, endPoint y: 52, distance: 6.7
drag, startPoint x: 390, startPoint y: 52, endPoint x: 361, endPoint y: 193, distance: 143.7
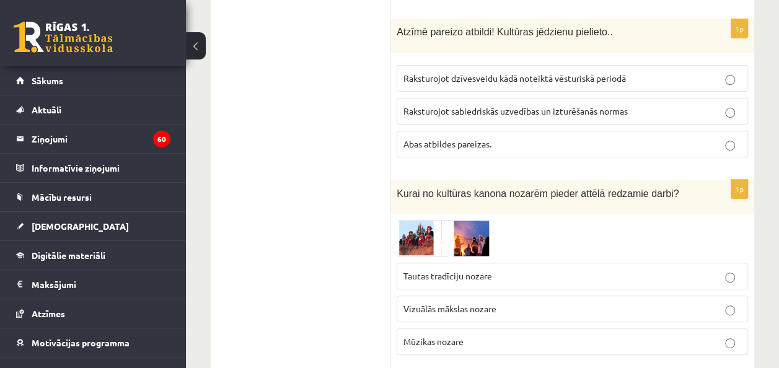
scroll to position [4836, 0]
click at [423, 219] on img at bounding box center [443, 237] width 93 height 37
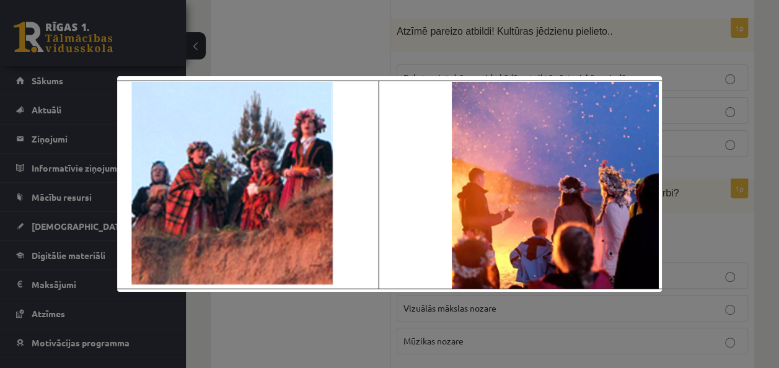
click at [343, 19] on div at bounding box center [389, 184] width 779 height 368
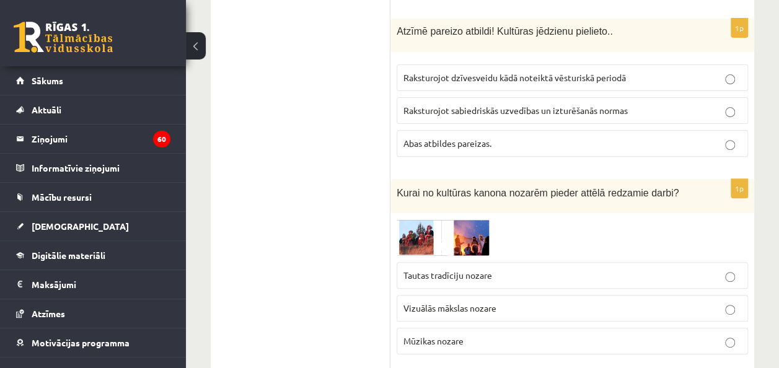
click at [432, 219] on img at bounding box center [443, 237] width 93 height 37
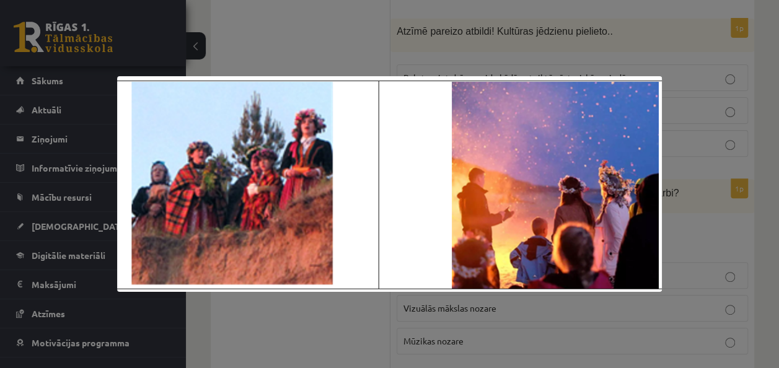
click at [319, 51] on div at bounding box center [389, 184] width 779 height 368
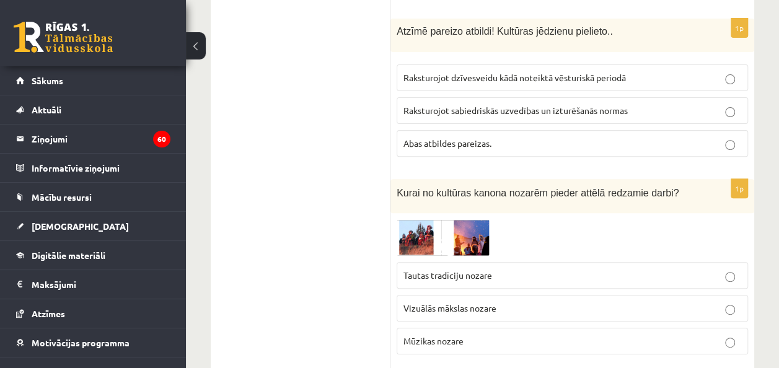
click at [456, 219] on img at bounding box center [443, 237] width 93 height 37
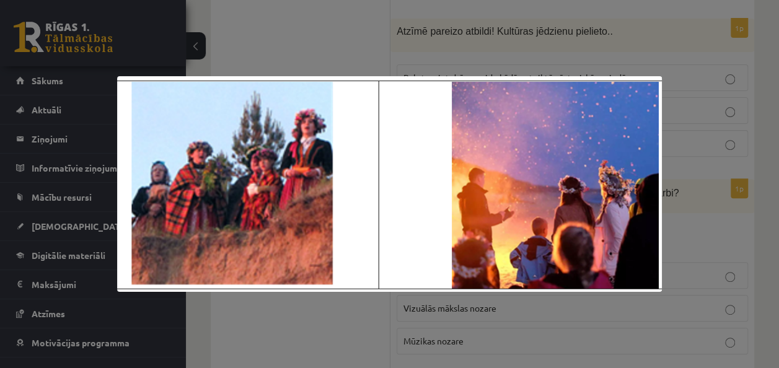
click at [319, 42] on div at bounding box center [389, 184] width 779 height 368
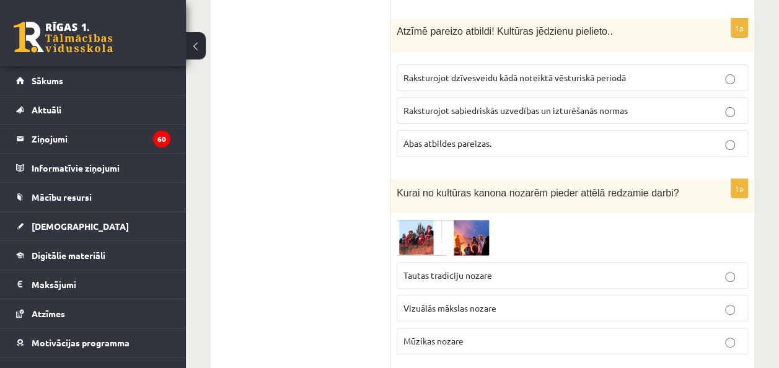
click at [472, 262] on label "Tautas tradīciju nozare" at bounding box center [573, 275] width 352 height 27
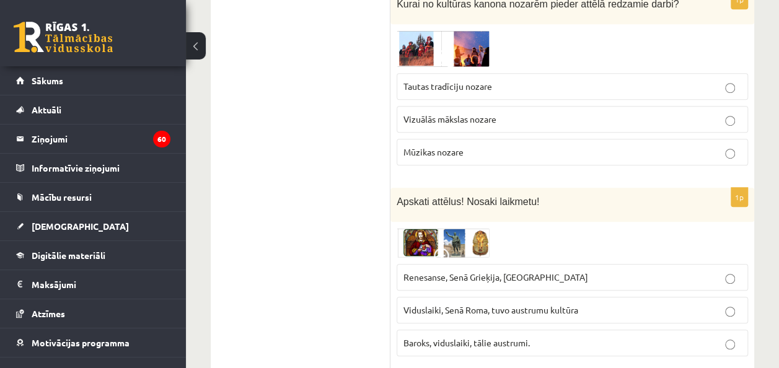
scroll to position [5026, 0]
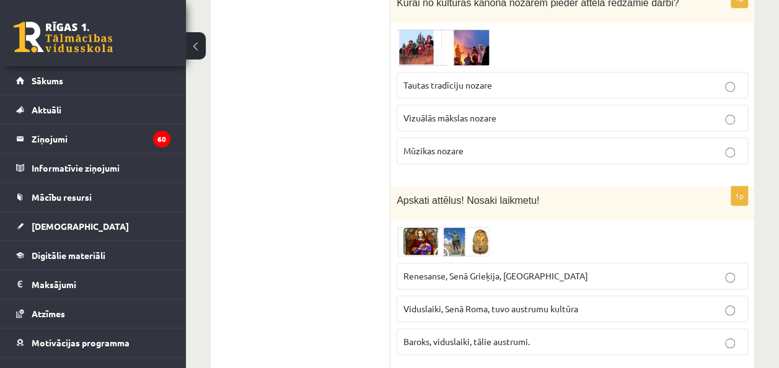
click at [429, 227] on img at bounding box center [443, 242] width 93 height 30
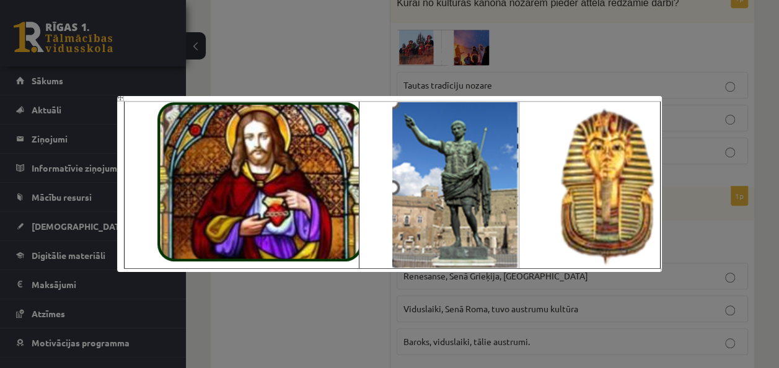
click at [319, 42] on div at bounding box center [389, 184] width 779 height 368
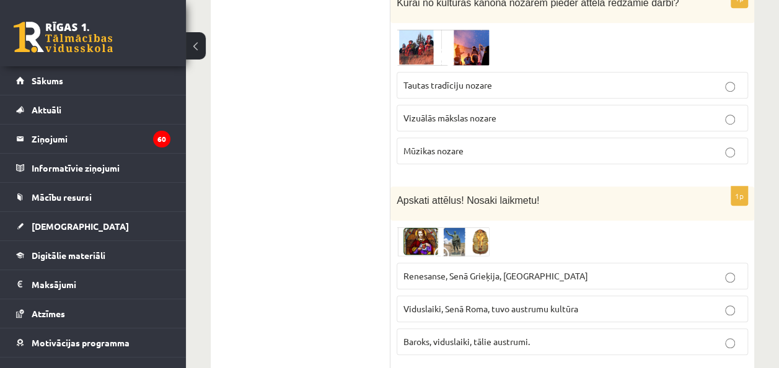
click at [433, 227] on img at bounding box center [443, 242] width 93 height 30
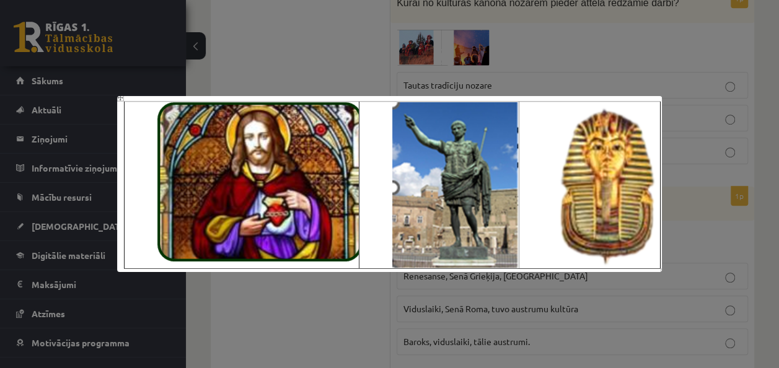
click at [341, 48] on div at bounding box center [389, 184] width 779 height 368
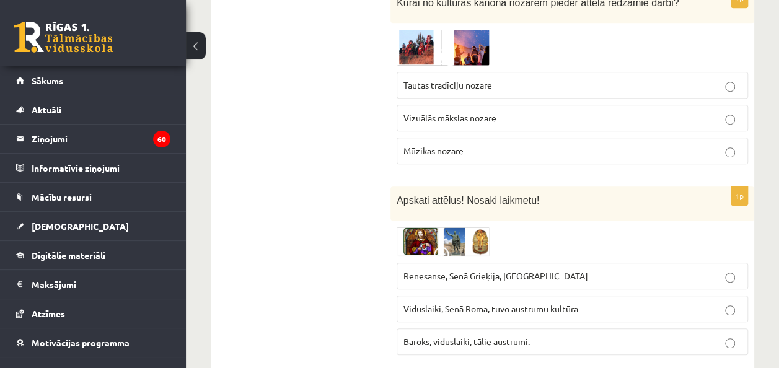
click at [441, 247] on span at bounding box center [444, 257] width 20 height 20
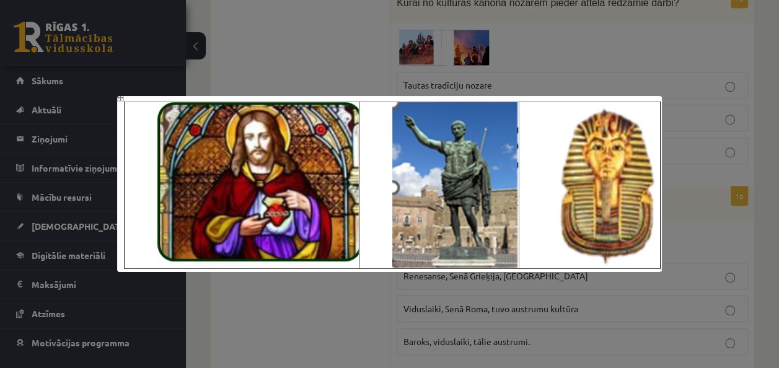
click at [317, 43] on div at bounding box center [389, 184] width 779 height 368
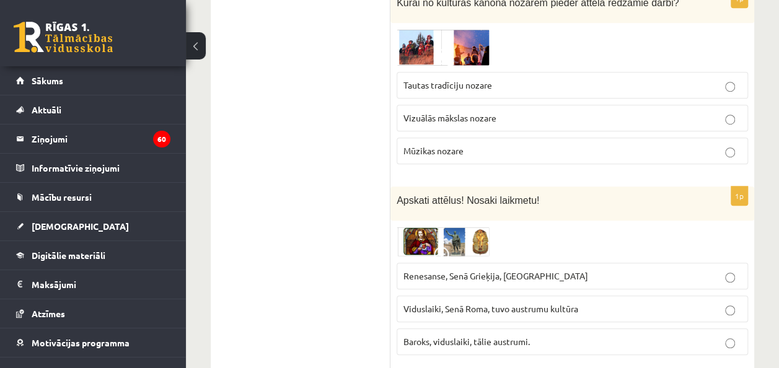
click at [536, 303] on span "Viduslaiki, Senā Roma, tuvo austrumu kultūra" at bounding box center [491, 308] width 175 height 11
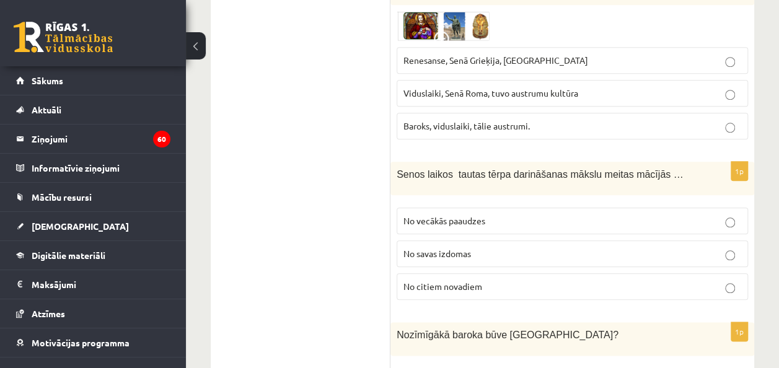
scroll to position [5243, 0]
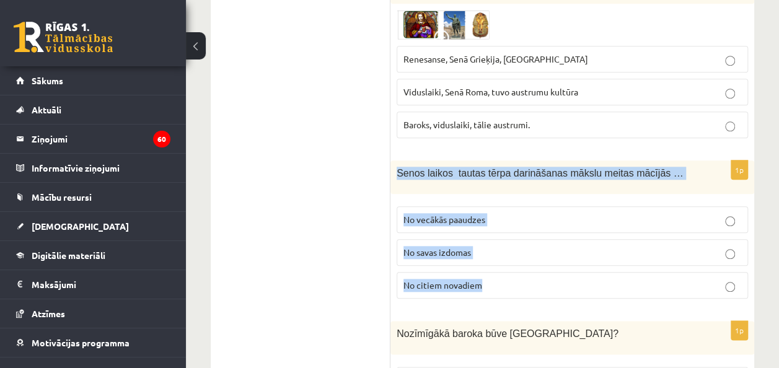
drag, startPoint x: 394, startPoint y: 78, endPoint x: 518, endPoint y: 196, distance: 171.9
click at [518, 196] on div "1p Senos laikos tautas tērpa darināšanas mākslu meitas mācījās … No vecākās paa…" at bounding box center [573, 235] width 364 height 148
click at [497, 213] on p "No vecākās paaudzes" at bounding box center [573, 219] width 338 height 13
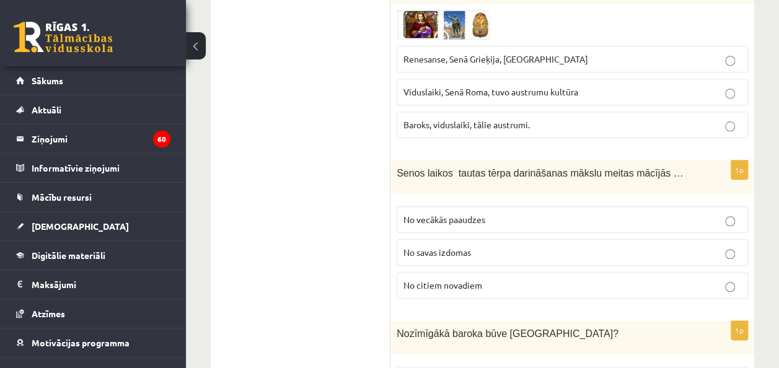
scroll to position [5287, 0]
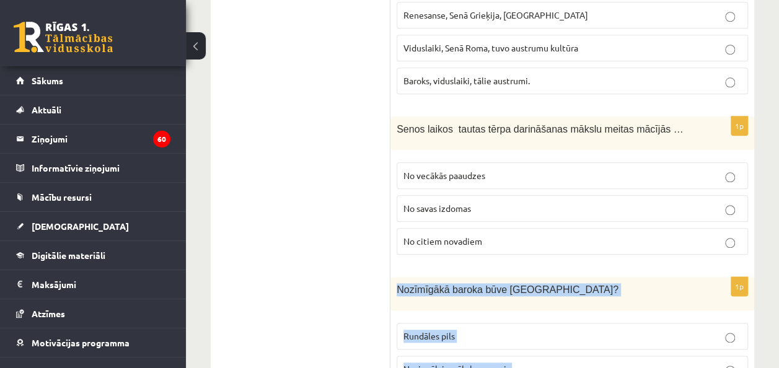
drag, startPoint x: 392, startPoint y: 197, endPoint x: 603, endPoint y: 336, distance: 252.4
click at [516, 330] on p "Rundāles pils" at bounding box center [573, 336] width 338 height 13
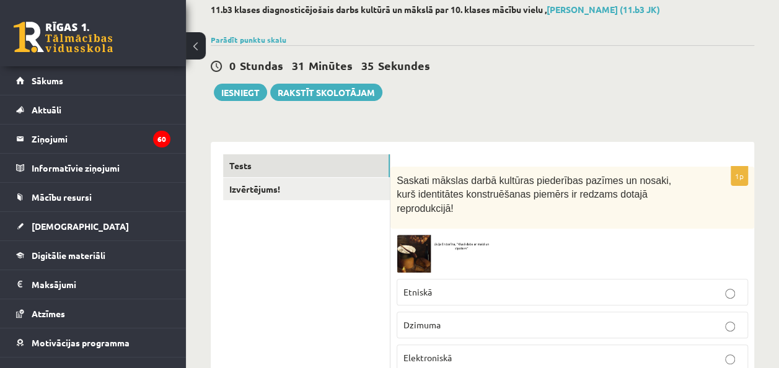
scroll to position [79, 0]
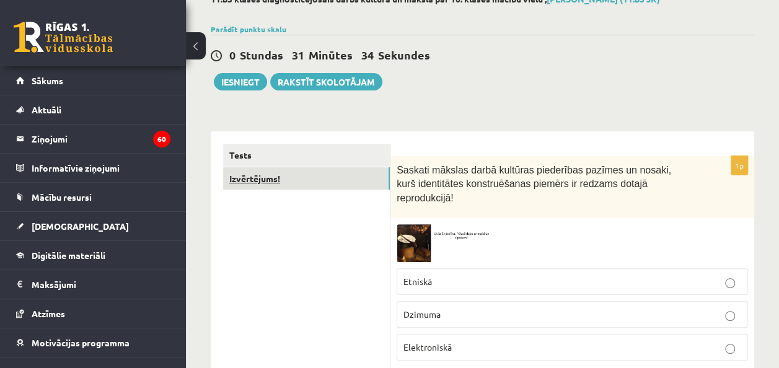
click at [270, 180] on link "Izvērtējums!" at bounding box center [306, 178] width 167 height 23
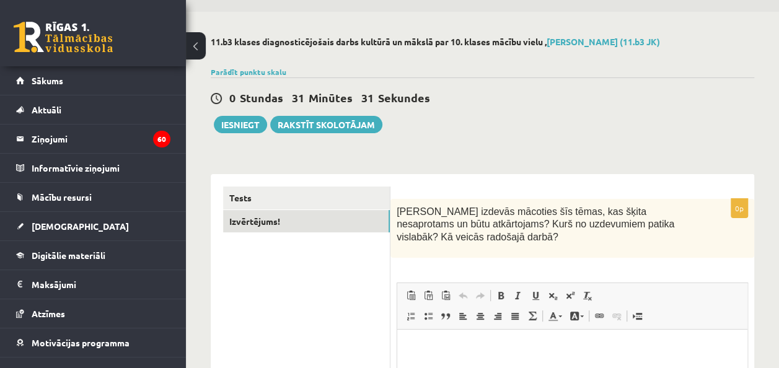
scroll to position [0, 0]
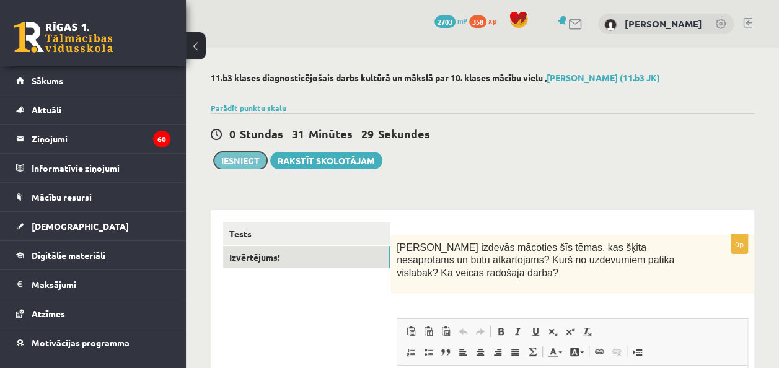
click at [242, 155] on button "Iesniegt" at bounding box center [240, 160] width 53 height 17
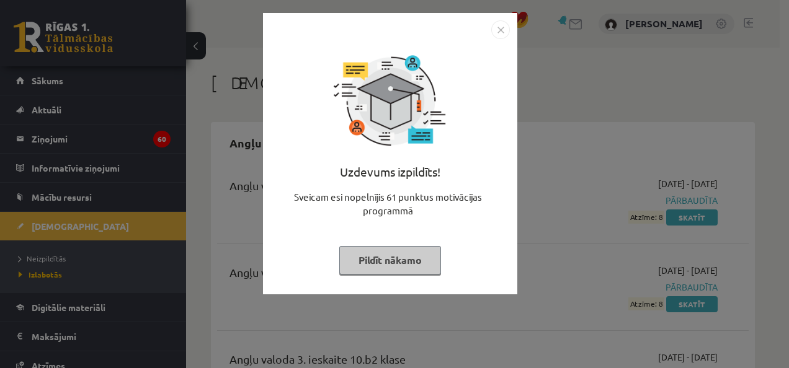
click at [494, 32] on img "Close" at bounding box center [500, 29] width 19 height 19
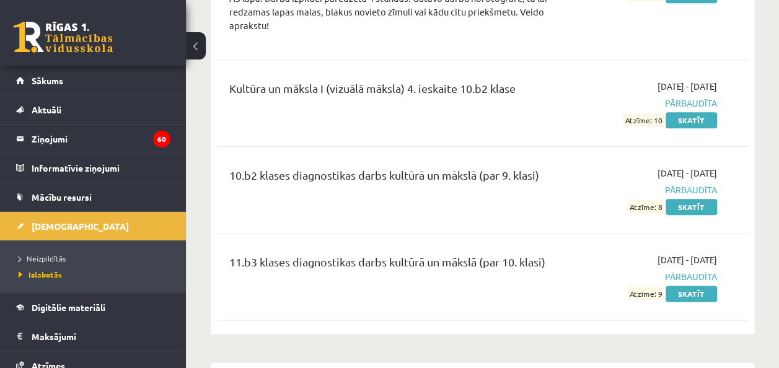
scroll to position [2986, 0]
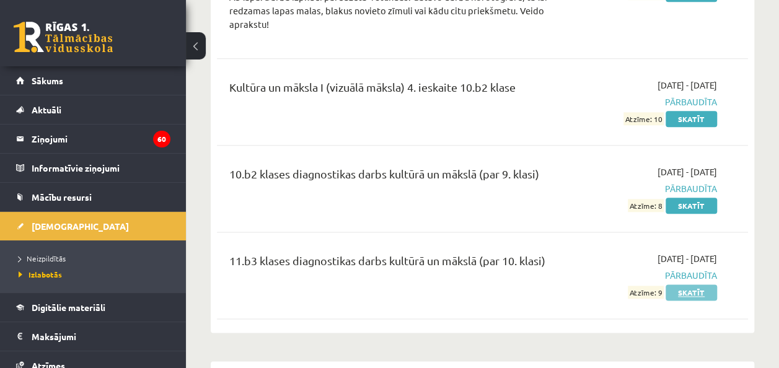
click at [684, 285] on link "Skatīt" at bounding box center [691, 293] width 51 height 16
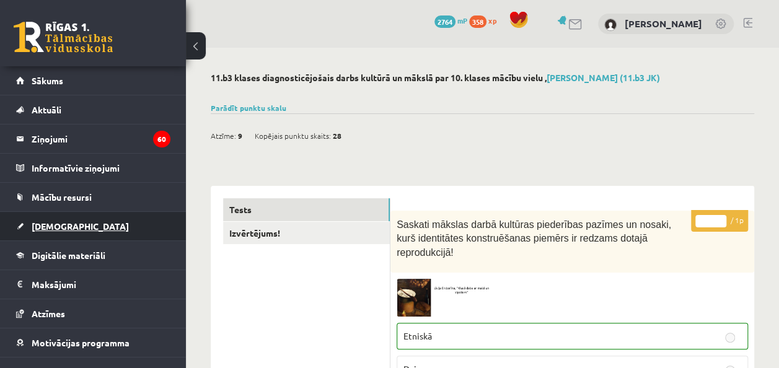
click at [57, 224] on span "[DEMOGRAPHIC_DATA]" at bounding box center [80, 226] width 97 height 11
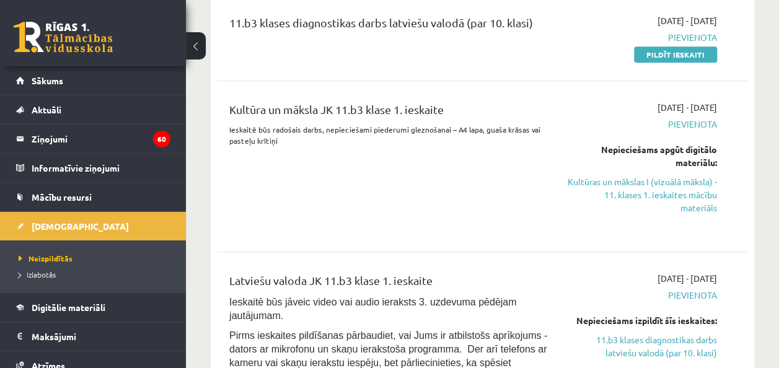
scroll to position [97, 0]
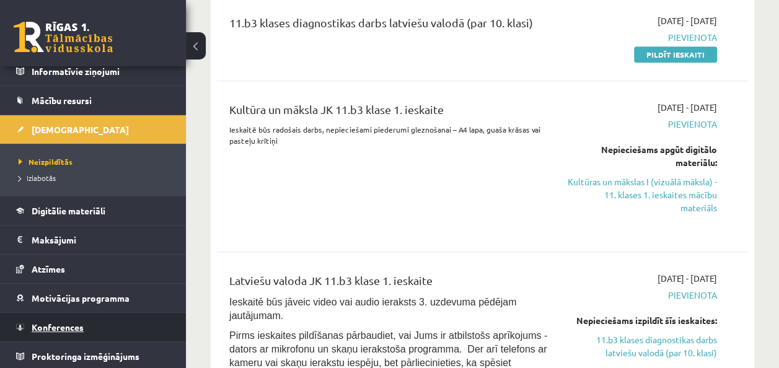
click at [59, 324] on span "Konferences" at bounding box center [58, 327] width 52 height 11
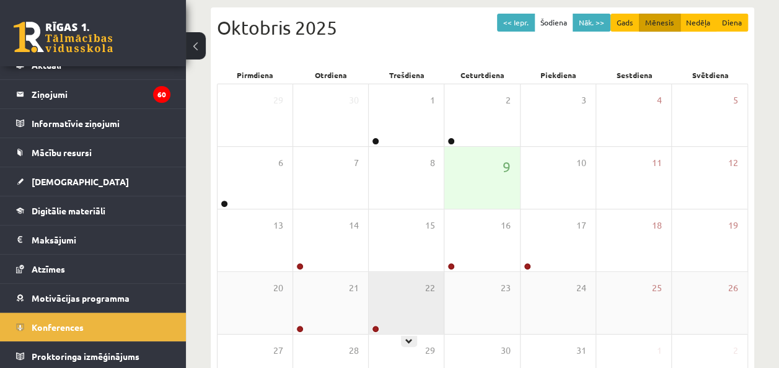
scroll to position [126, 0]
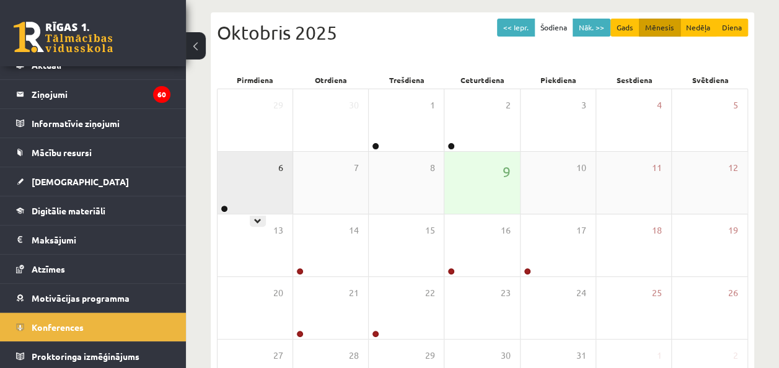
click at [278, 171] on div "6" at bounding box center [255, 183] width 75 height 62
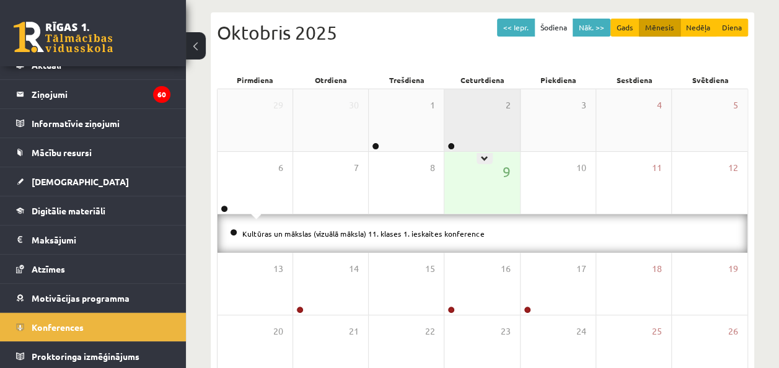
click at [473, 110] on div "2" at bounding box center [482, 120] width 75 height 62
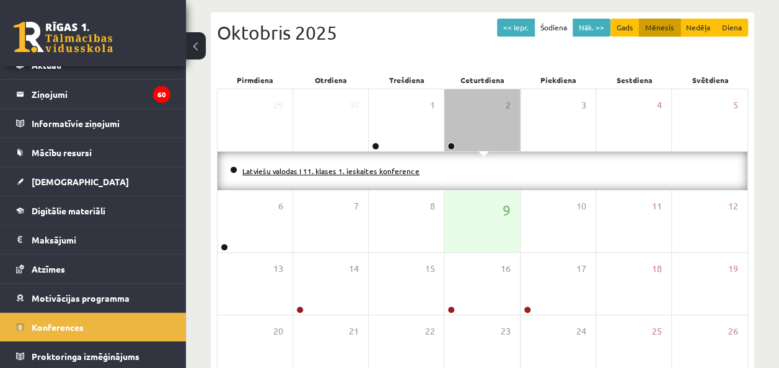
click at [367, 169] on link "Latviešu valodas I 11. klases 1. ieskaites konference" at bounding box center [330, 171] width 177 height 10
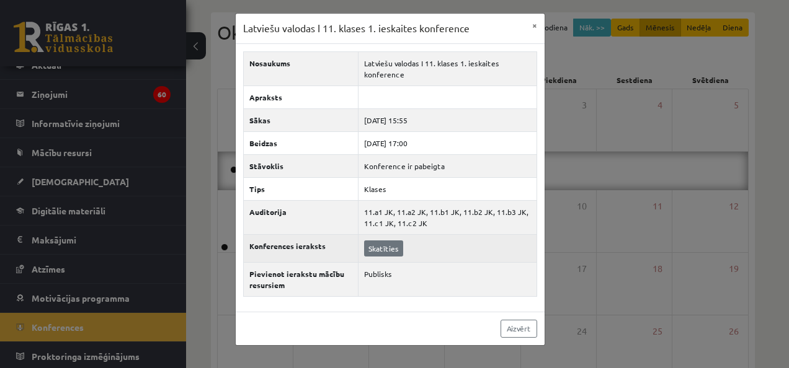
drag, startPoint x: 388, startPoint y: 237, endPoint x: 387, endPoint y: 251, distance: 13.7
click at [387, 251] on td "Skatīties" at bounding box center [447, 248] width 179 height 28
click at [387, 251] on link "Skatīties" at bounding box center [383, 249] width 39 height 16
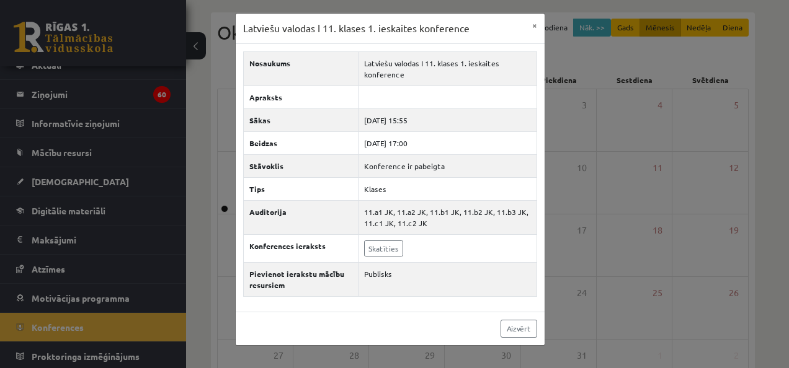
click at [564, 110] on div "Latviešu valodas I 11. klases 1. ieskaites konference × Nosaukums Latviešu valo…" at bounding box center [394, 184] width 789 height 368
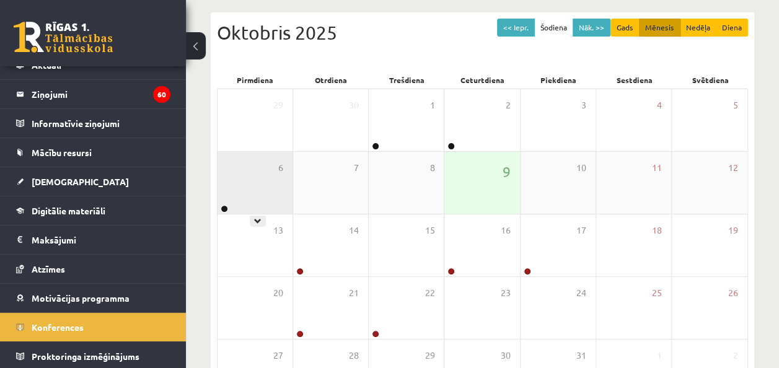
click at [267, 180] on div "6" at bounding box center [255, 183] width 75 height 62
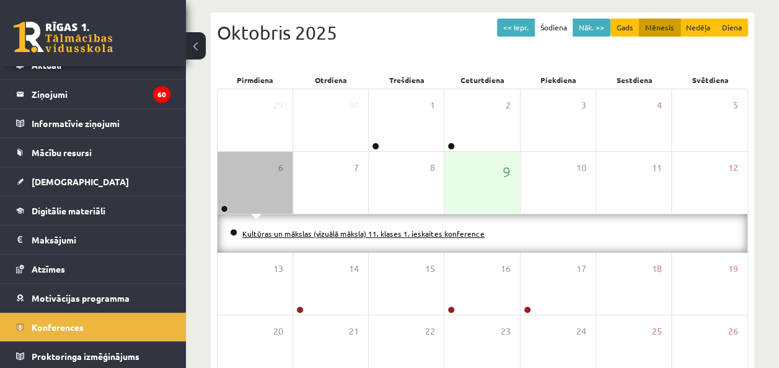
click at [285, 232] on link "Kultūras un mākslas (vizuālā māksla) 11. klases 1. ieskaites konference" at bounding box center [363, 234] width 242 height 10
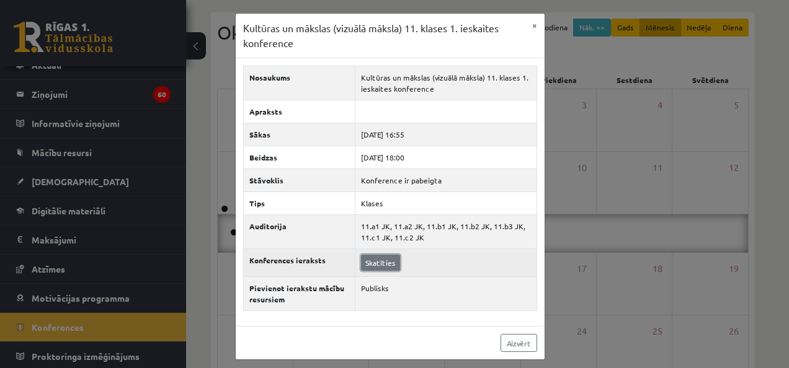
click at [379, 262] on link "Skatīties" at bounding box center [380, 263] width 39 height 16
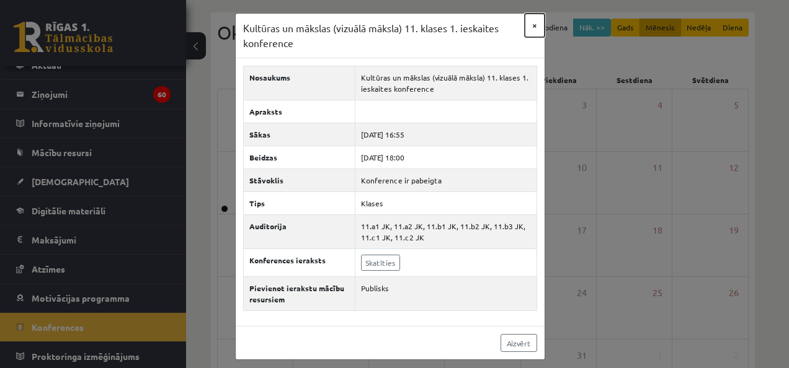
click at [529, 26] on button "×" at bounding box center [535, 26] width 20 height 24
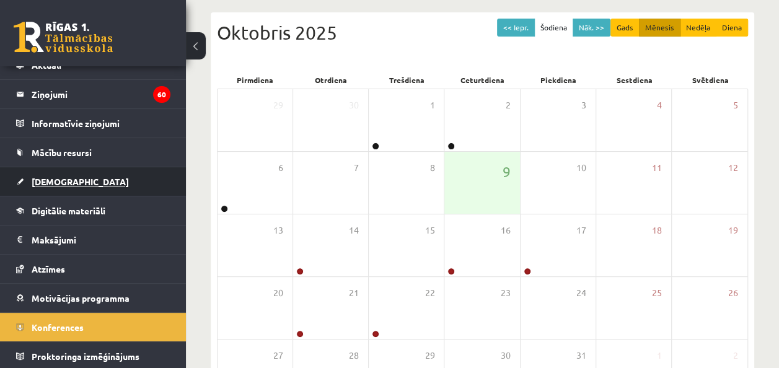
click at [49, 185] on link "[DEMOGRAPHIC_DATA]" at bounding box center [93, 181] width 154 height 29
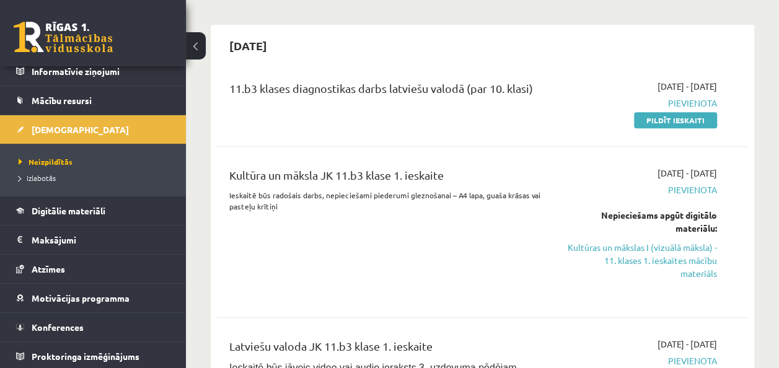
scroll to position [260, 0]
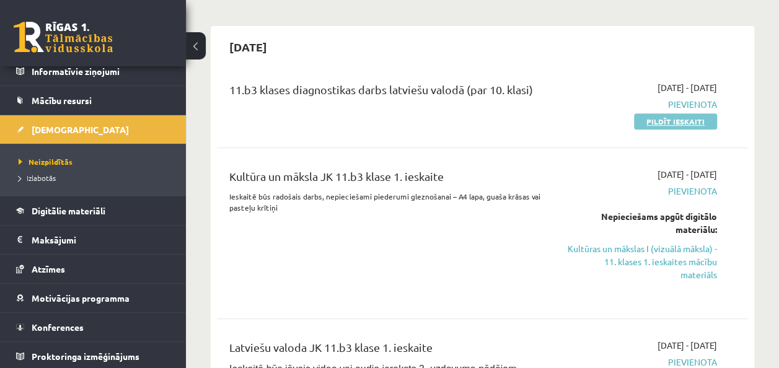
click at [665, 118] on link "Pildīt ieskaiti" at bounding box center [675, 121] width 83 height 16
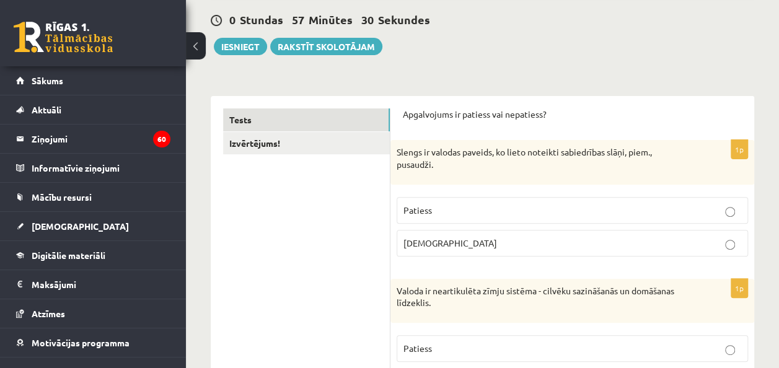
scroll to position [115, 0]
click at [465, 237] on p "[DEMOGRAPHIC_DATA]" at bounding box center [573, 242] width 338 height 13
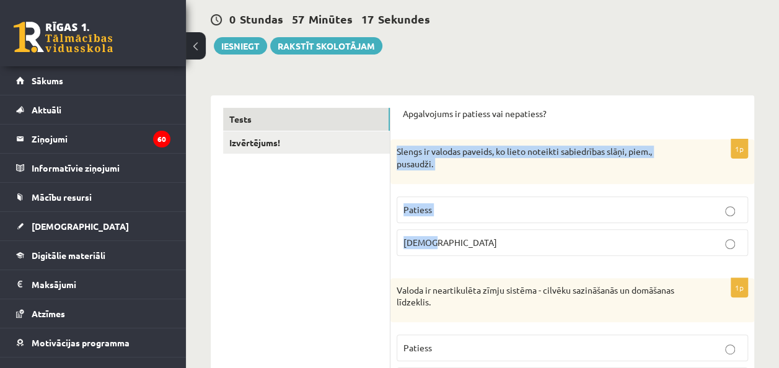
drag, startPoint x: 398, startPoint y: 149, endPoint x: 485, endPoint y: 242, distance: 126.8
click at [485, 242] on div "1p Slengs ir valodas paveids, ko lieto noteikti sabiedrības slāņi, piem., pusau…" at bounding box center [573, 203] width 364 height 126
copy div "Slengs ir valodas paveids, ko lieto noteikti sabiedrības slāņi, piem., pusaudži…"
click at [484, 198] on label "Patiess" at bounding box center [573, 210] width 352 height 27
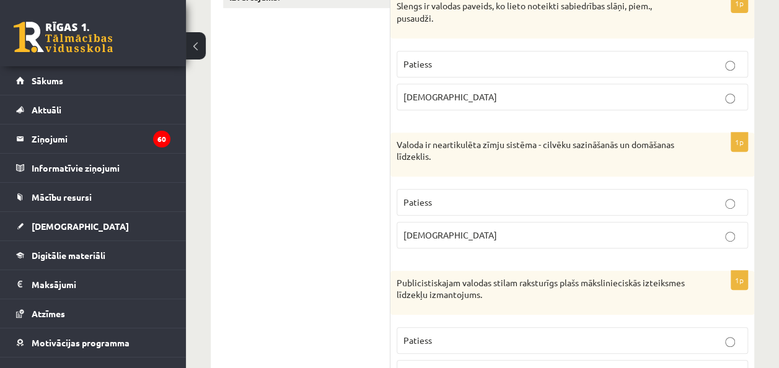
scroll to position [262, 0]
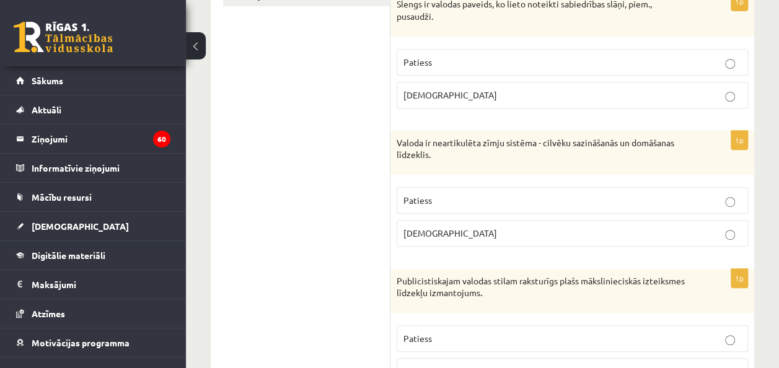
click at [482, 227] on p "[DEMOGRAPHIC_DATA]" at bounding box center [573, 233] width 338 height 13
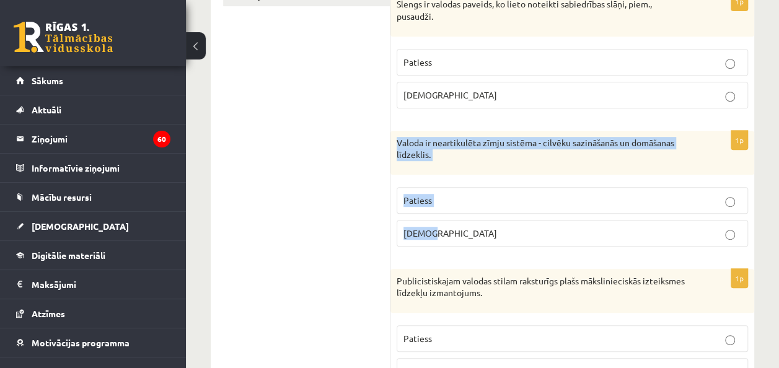
drag, startPoint x: 397, startPoint y: 143, endPoint x: 482, endPoint y: 228, distance: 120.6
click at [482, 228] on div "1p Valoda ir neartikulēta zīmju sistēma - cilvēku sazināšanās un domāšanas līdz…" at bounding box center [573, 194] width 364 height 126
copy div "Valoda ir neartikulēta zīmju sistēma - cilvēku sazināšanās un domāšanas līdzekl…"
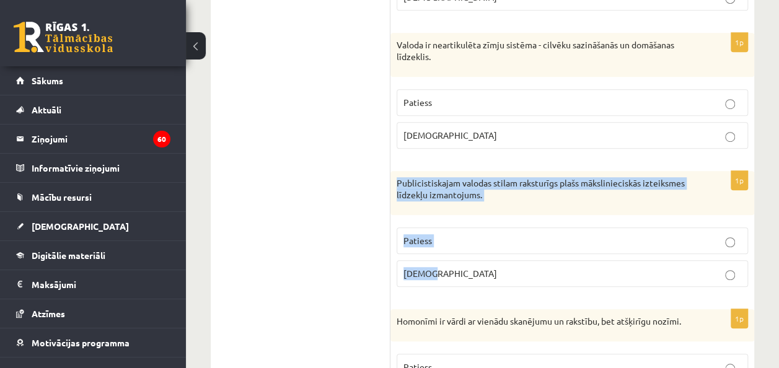
drag, startPoint x: 396, startPoint y: 177, endPoint x: 467, endPoint y: 283, distance: 127.3
click at [467, 283] on div "1p Publicistiskajam valodas stilam raksturīgs plašs mākslinieciskās izteiksmes …" at bounding box center [573, 234] width 364 height 126
copy div "Publicistiskajam valodas stilam raksturīgs plašs mākslinieciskās izteiksmes līd…"
click at [477, 242] on p "Patiess" at bounding box center [573, 240] width 338 height 13
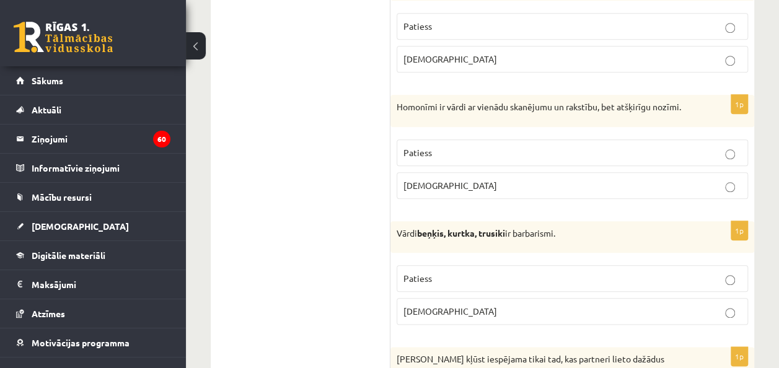
scroll to position [575, 0]
click at [448, 274] on p "Patiess" at bounding box center [573, 278] width 338 height 13
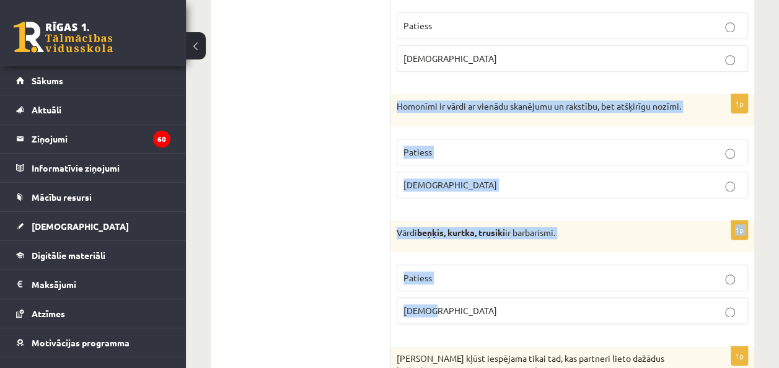
drag, startPoint x: 396, startPoint y: 97, endPoint x: 489, endPoint y: 311, distance: 233.0
copy form "Homonīmi ir vārdi ar vienādu skanējumu un rakstību, bet atšķirīgu nozīmi. Patie…"
click at [441, 192] on label "Aplams" at bounding box center [573, 185] width 352 height 27
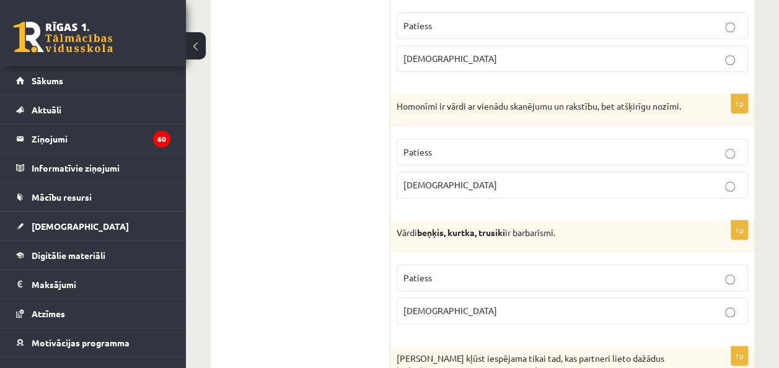
click at [477, 139] on label "Patiess" at bounding box center [573, 152] width 352 height 27
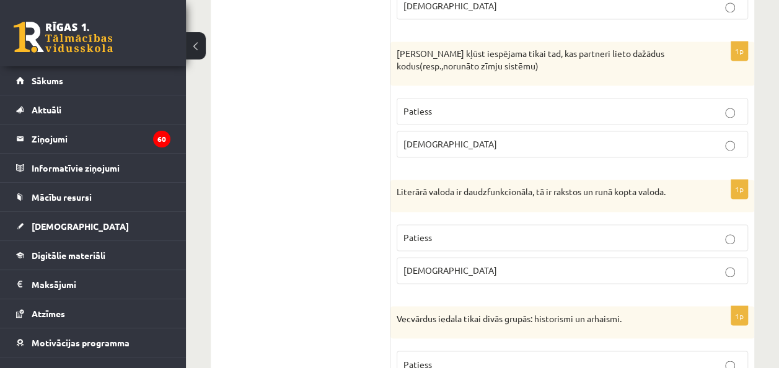
scroll to position [895, 0]
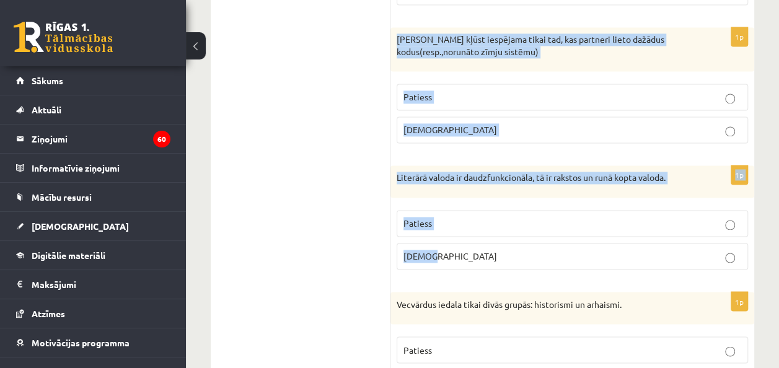
drag, startPoint x: 396, startPoint y: 37, endPoint x: 470, endPoint y: 252, distance: 227.6
copy form "Saziņa kļūst iespējama tikai tad, kas partneri lieto dažādus kodus(resp.,norunā…"
click at [490, 123] on p "Aplams" at bounding box center [573, 129] width 338 height 13
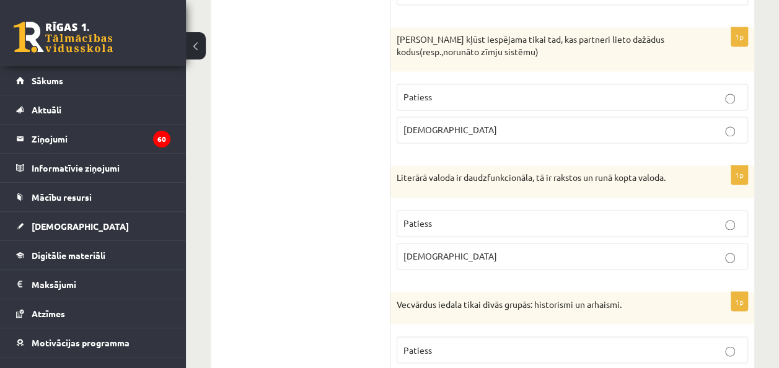
click at [477, 224] on label "Patiess" at bounding box center [573, 223] width 352 height 27
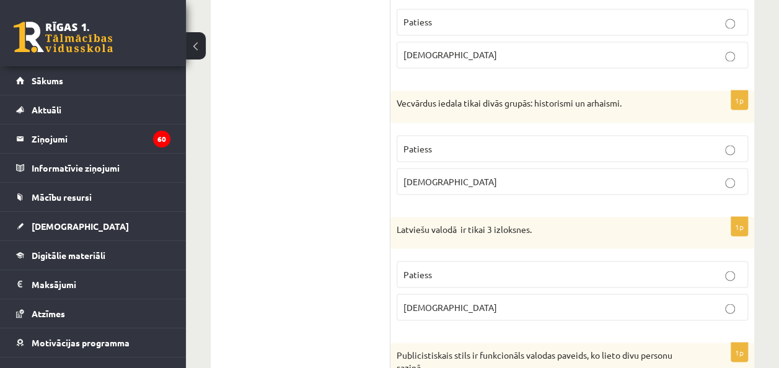
scroll to position [1097, 0]
drag, startPoint x: 390, startPoint y: 91, endPoint x: 483, endPoint y: 303, distance: 231.0
copy div "Izvērtējums! Apgalvojums ir patiess vai nepatiess? 1p Slengs ir valodas paveids…"
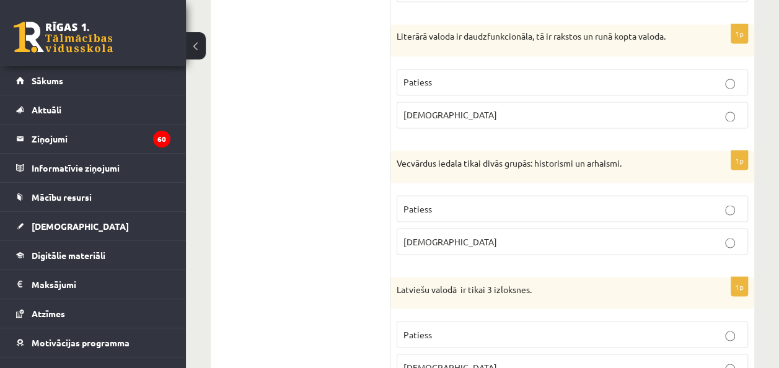
scroll to position [1042, 0]
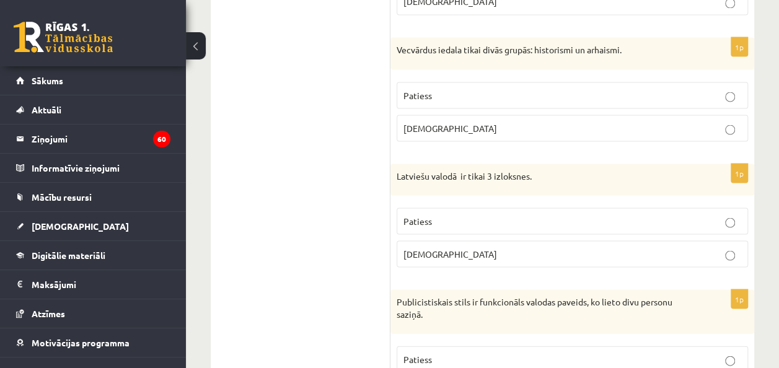
scroll to position [1150, 0]
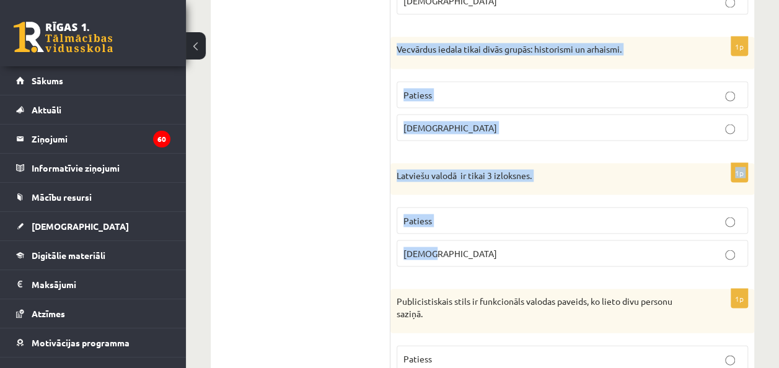
drag, startPoint x: 391, startPoint y: 38, endPoint x: 469, endPoint y: 242, distance: 218.4
copy form "Vecvārdus iedala tikai divās grupās: historismi un arhaismi. Patiess Aplams 1p …"
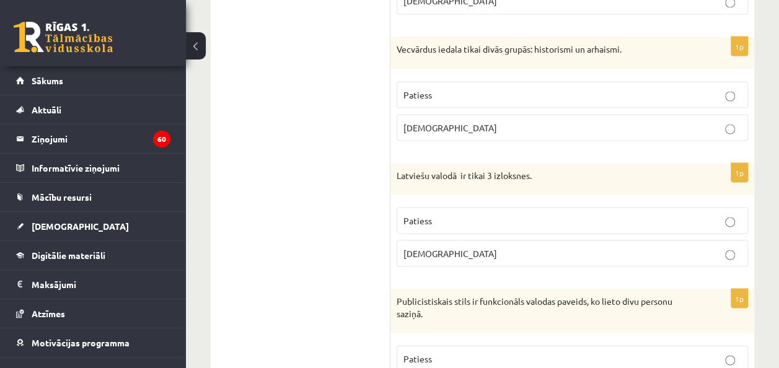
click at [438, 221] on label "Patiess" at bounding box center [573, 220] width 352 height 27
click at [482, 124] on p "Aplams" at bounding box center [573, 127] width 338 height 13
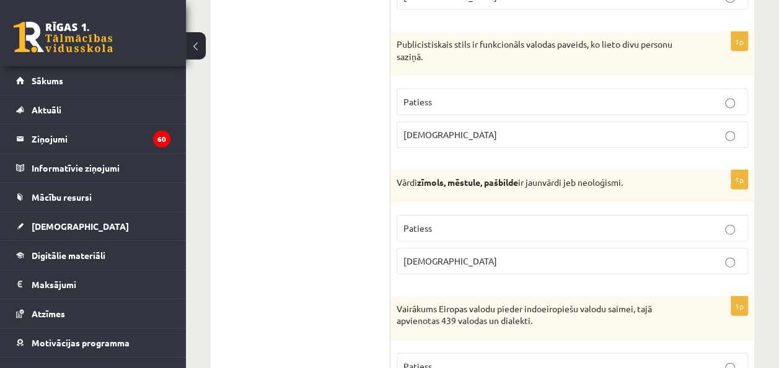
scroll to position [1409, 0]
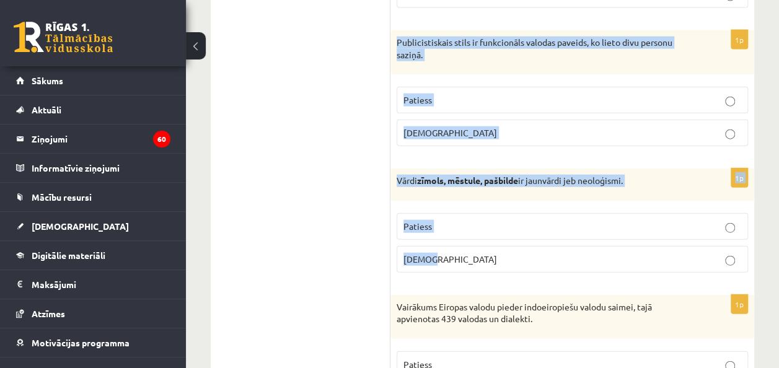
drag, startPoint x: 393, startPoint y: 27, endPoint x: 485, endPoint y: 234, distance: 227.3
copy form "Publicistiskais stils ir funkcionāls valodas paveids, ko lieto divu personu saz…"
click at [470, 120] on label "Aplams" at bounding box center [573, 133] width 352 height 27
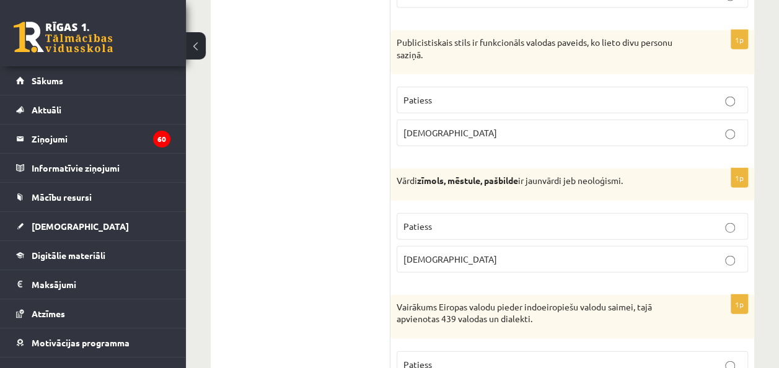
click at [453, 221] on p "Patiess" at bounding box center [573, 226] width 338 height 13
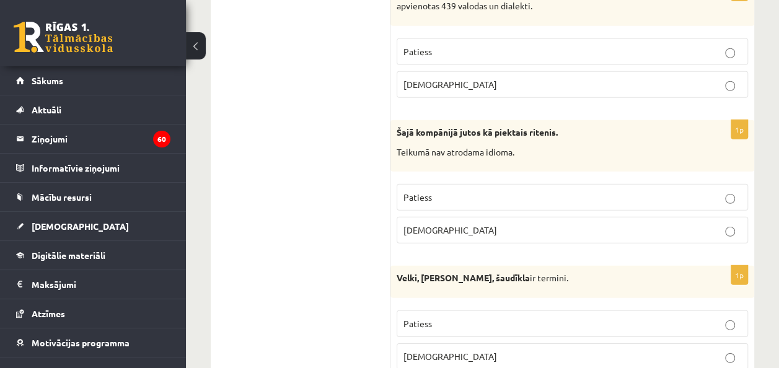
scroll to position [1693, 0]
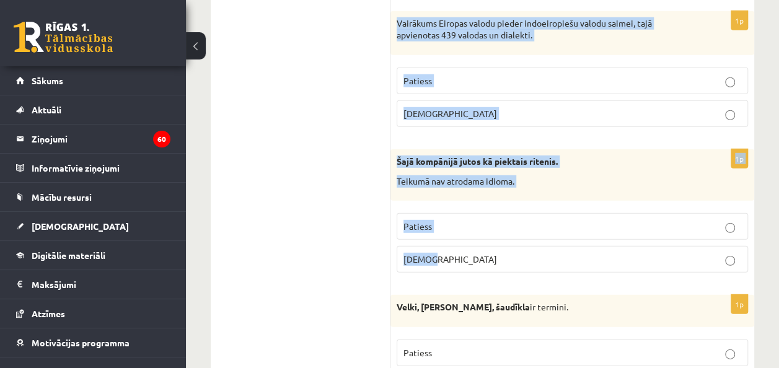
drag, startPoint x: 397, startPoint y: 14, endPoint x: 495, endPoint y: 237, distance: 243.8
copy form "Vairākums Eiropas valodu pieder indoeiropiešu valodu saimei, tajā apvienotas 43…"
click at [451, 246] on label "Aplams" at bounding box center [573, 259] width 352 height 27
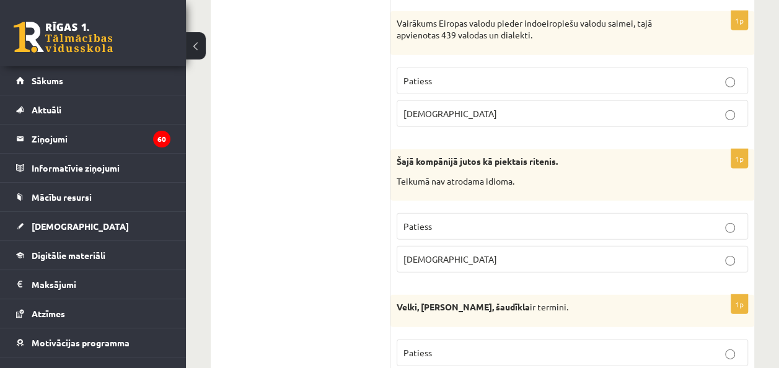
click at [458, 74] on p "Patiess" at bounding box center [573, 80] width 338 height 13
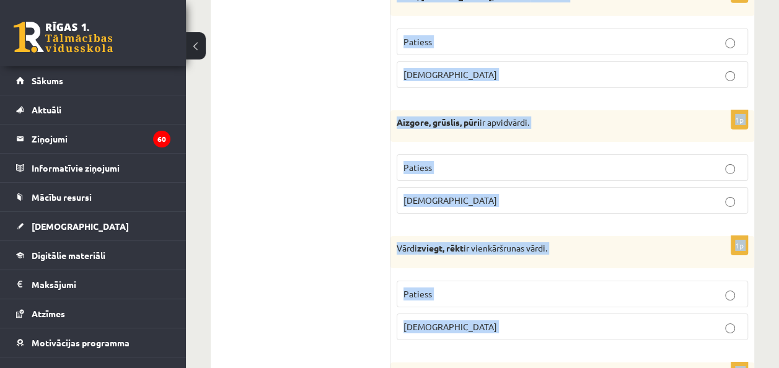
scroll to position [2107, 0]
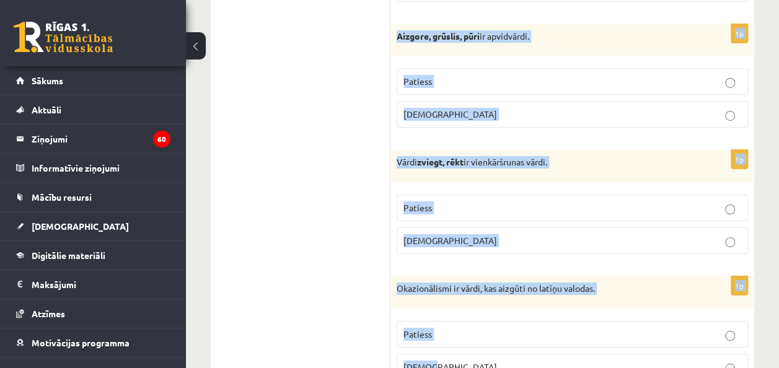
drag, startPoint x: 393, startPoint y: 27, endPoint x: 491, endPoint y: 382, distance: 367.9
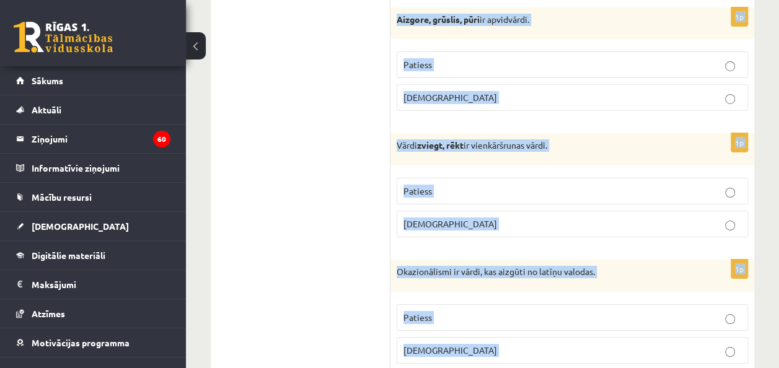
copy form "Velki, meti, šaudīkla ir termini. Patiess Aplams 1p Aizgore, grūslis, pūri ir a…"
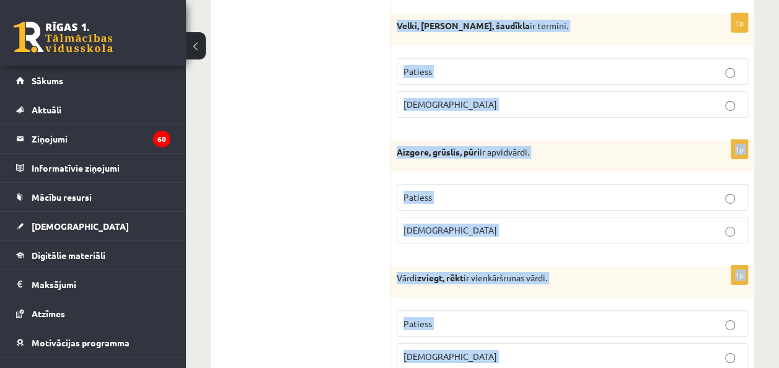
scroll to position [1970, 0]
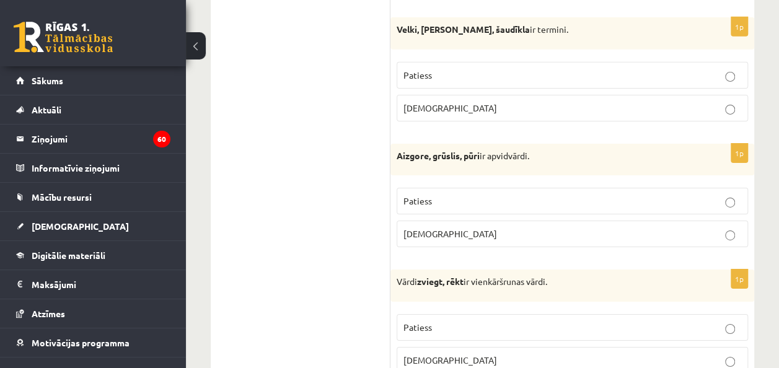
click at [305, 153] on ul "Tests Izvērtējums!" at bounding box center [306, 223] width 167 height 3943
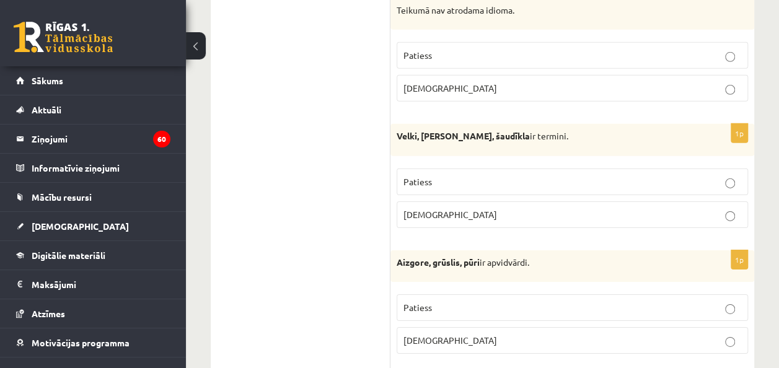
scroll to position [1855, 0]
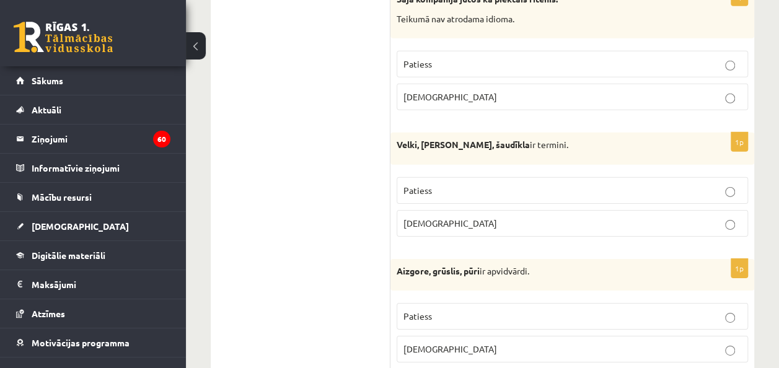
click at [419, 185] on span "Patiess" at bounding box center [418, 190] width 29 height 11
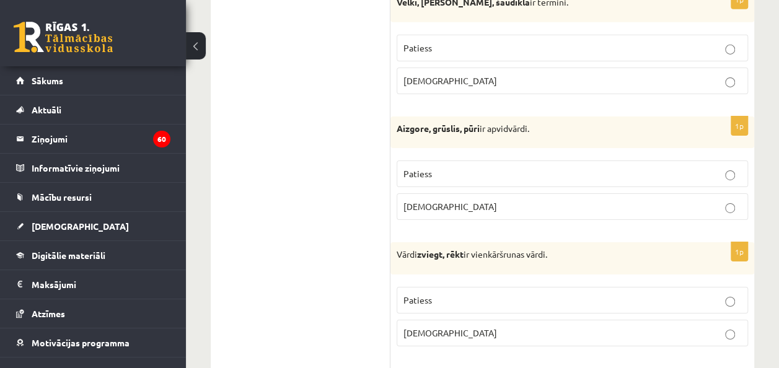
scroll to position [1999, 0]
click at [463, 166] on p "Patiess" at bounding box center [573, 172] width 338 height 13
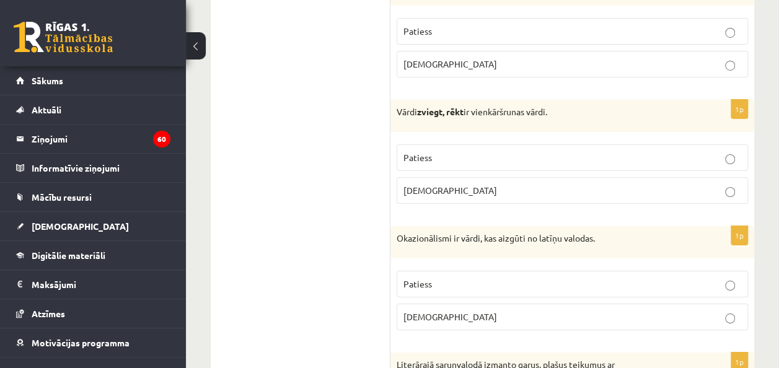
scroll to position [2144, 0]
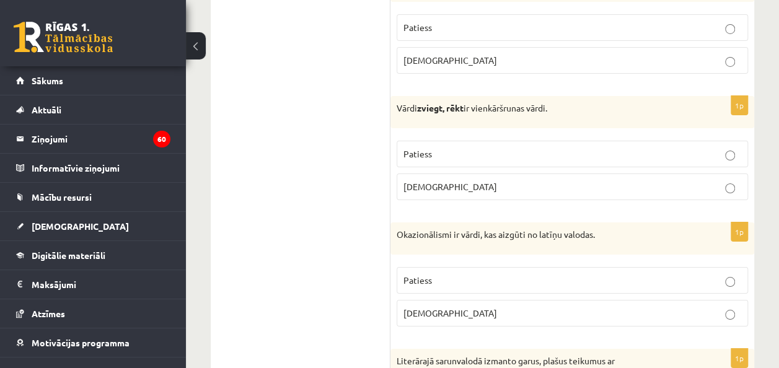
click at [451, 180] on p "Aplams" at bounding box center [573, 186] width 338 height 13
click at [451, 307] on p "Aplams" at bounding box center [573, 313] width 338 height 13
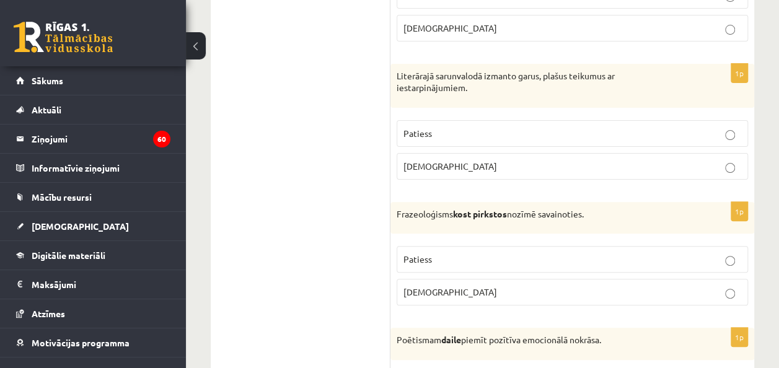
scroll to position [2475, 0]
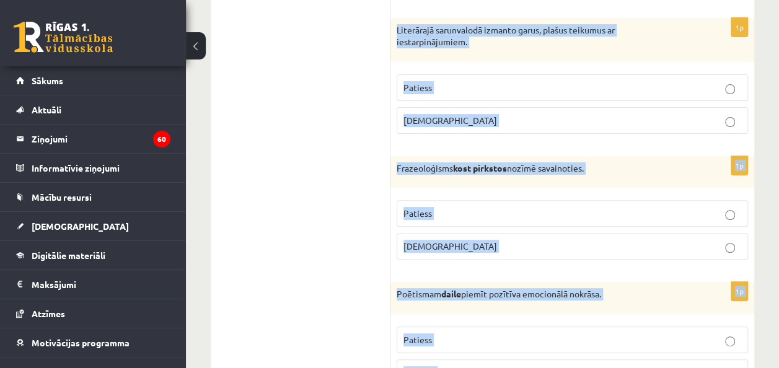
drag, startPoint x: 394, startPoint y: 14, endPoint x: 476, endPoint y: 343, distance: 338.6
click at [456, 114] on p "Aplams" at bounding box center [573, 120] width 338 height 13
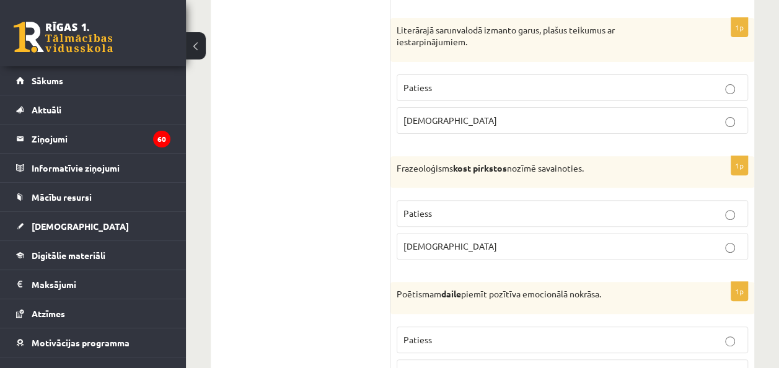
click at [472, 239] on label "Aplams" at bounding box center [573, 246] width 352 height 27
click at [472, 334] on p "Patiess" at bounding box center [573, 340] width 338 height 13
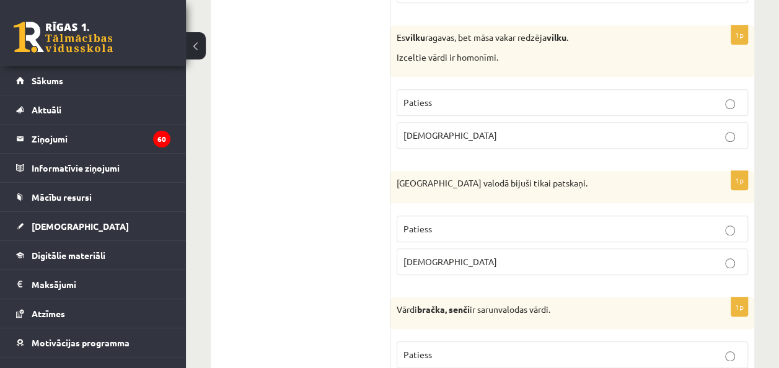
scroll to position [2862, 0]
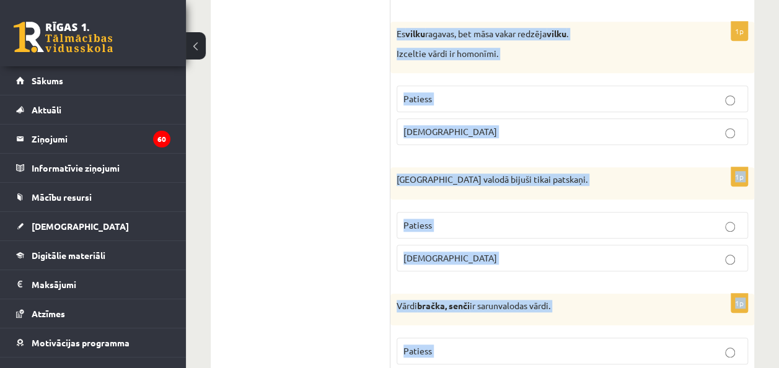
drag, startPoint x: 396, startPoint y: 5, endPoint x: 509, endPoint y: 356, distance: 368.6
click at [482, 92] on label "Patiess" at bounding box center [573, 99] width 352 height 27
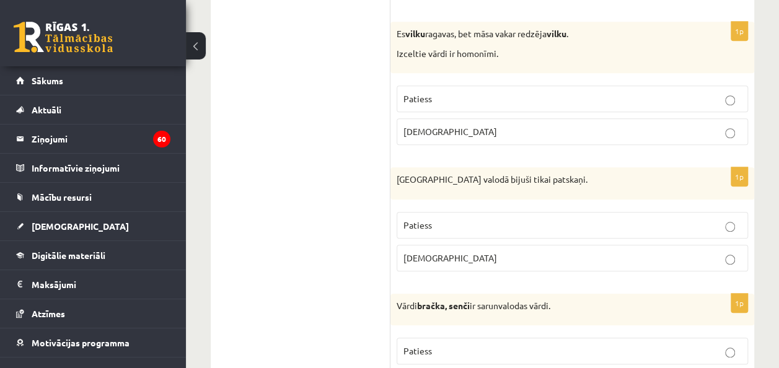
click at [467, 219] on p "Patiess" at bounding box center [573, 225] width 338 height 13
click at [484, 345] on p "Patiess" at bounding box center [573, 351] width 338 height 13
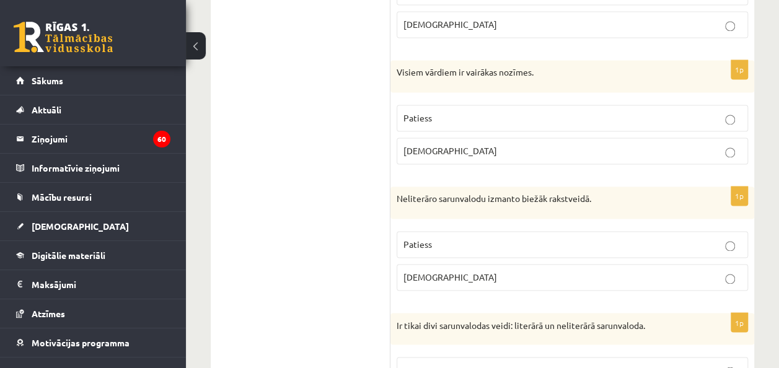
scroll to position [3228, 0]
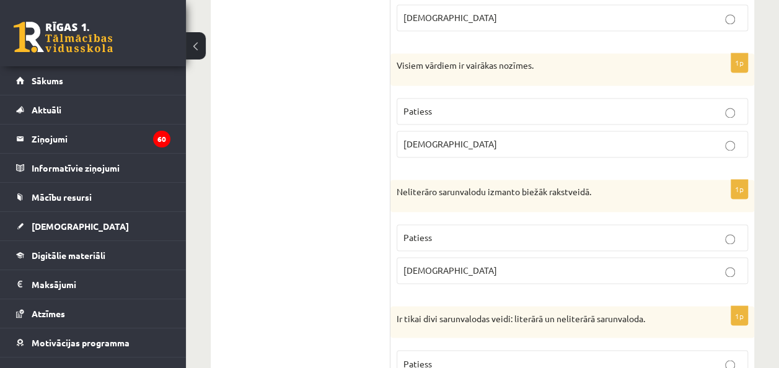
click at [450, 98] on label "Patiess" at bounding box center [573, 111] width 352 height 27
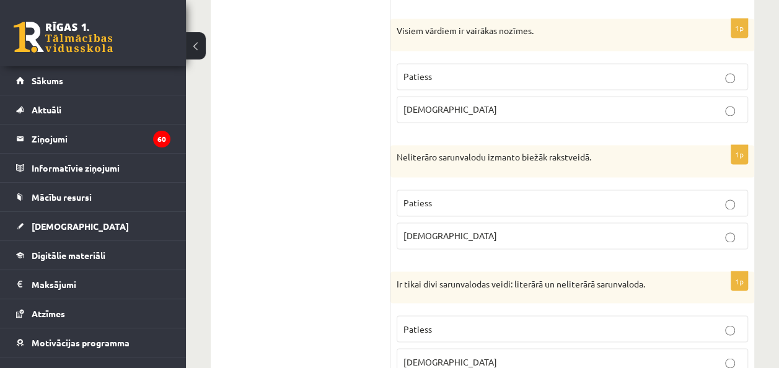
scroll to position [3261, 0]
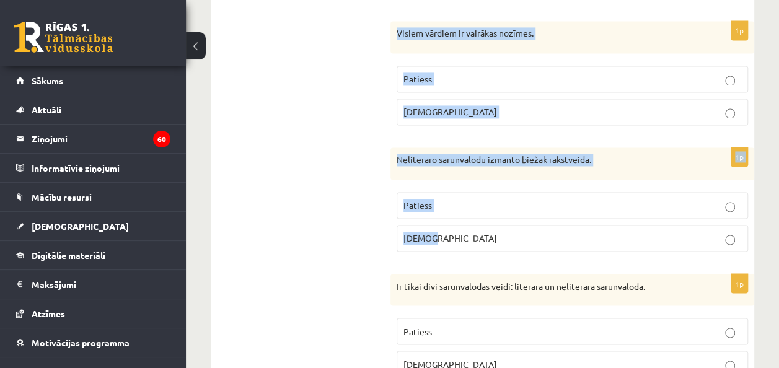
drag, startPoint x: 396, startPoint y: 9, endPoint x: 469, endPoint y: 205, distance: 209.7
click at [510, 105] on p "Aplams" at bounding box center [573, 111] width 338 height 13
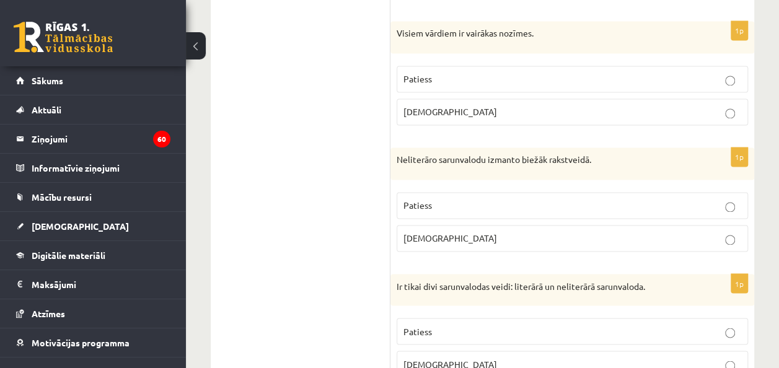
click at [485, 232] on p "Aplams" at bounding box center [573, 238] width 338 height 13
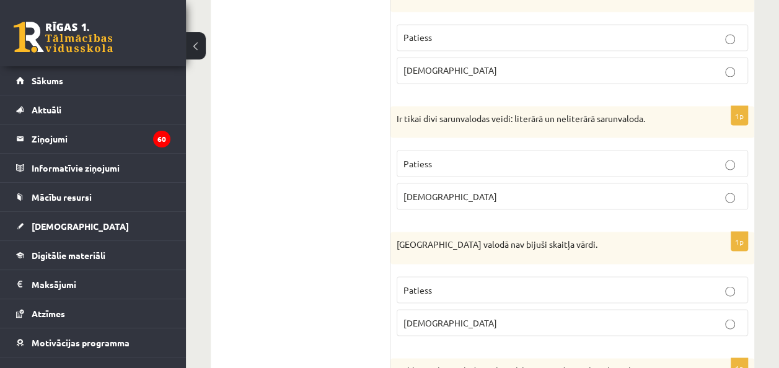
scroll to position [3429, 0]
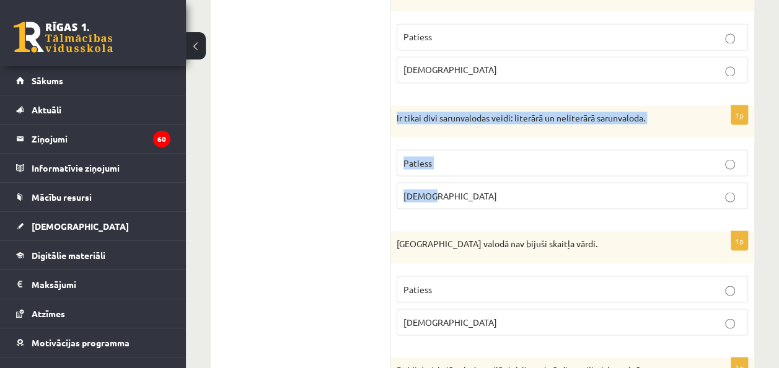
drag, startPoint x: 392, startPoint y: 95, endPoint x: 481, endPoint y: 185, distance: 126.3
click at [481, 185] on div "1p Ir tikai divi sarunvalodas veidi: literārā un neliterārā sarunvaloda. Paties…" at bounding box center [573, 162] width 364 height 114
click at [460, 189] on p "Aplams" at bounding box center [573, 195] width 338 height 13
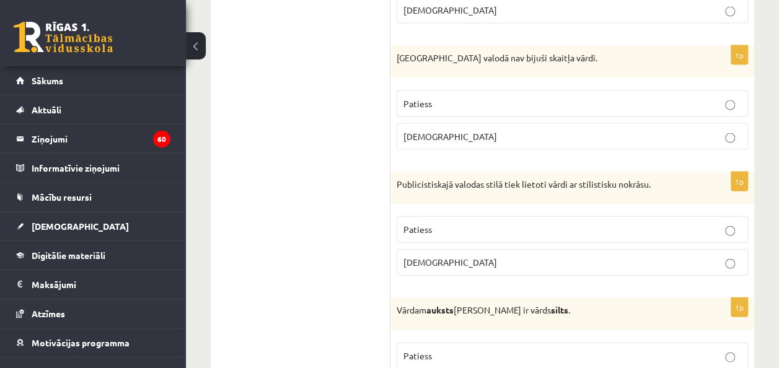
scroll to position [3620, 0]
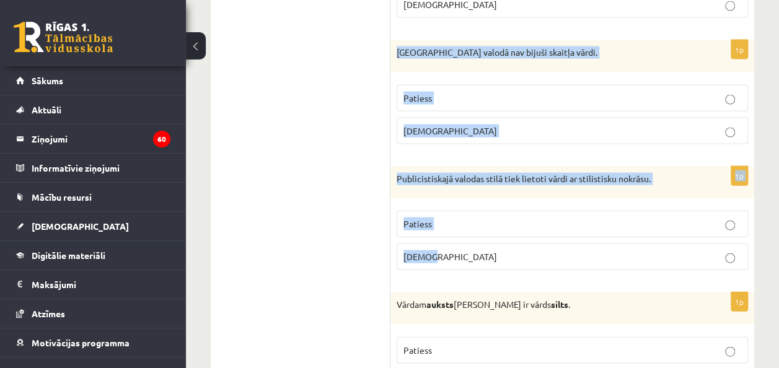
drag, startPoint x: 391, startPoint y: 27, endPoint x: 509, endPoint y: 241, distance: 244.0
click at [461, 218] on p "Patiess" at bounding box center [573, 224] width 338 height 13
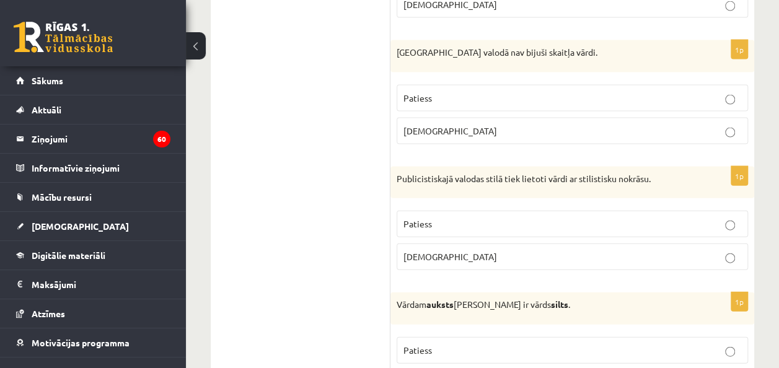
click at [474, 85] on label "Patiess" at bounding box center [573, 98] width 352 height 27
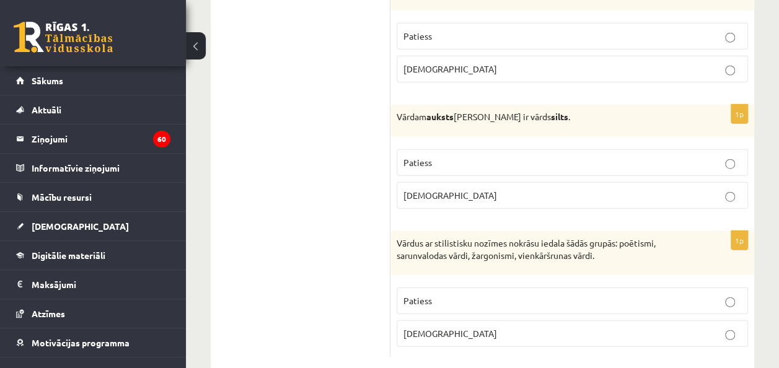
scroll to position [3809, 0]
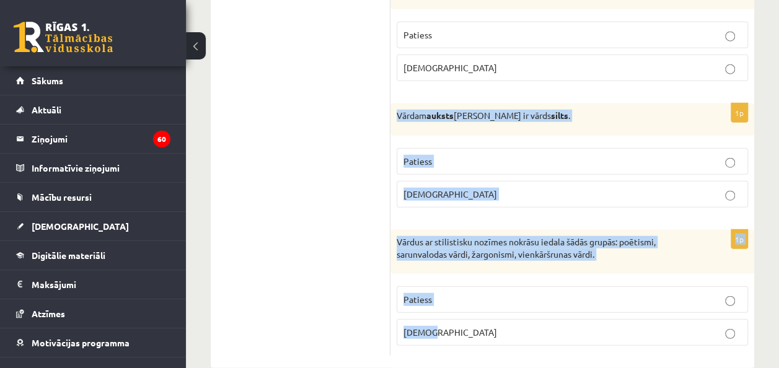
drag, startPoint x: 396, startPoint y: 93, endPoint x: 493, endPoint y: 304, distance: 232.8
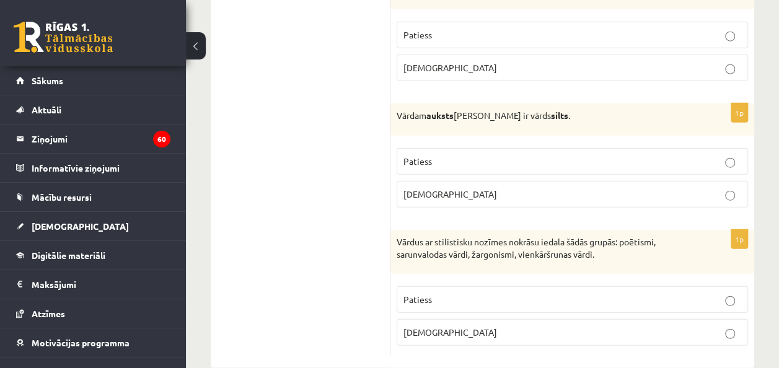
click at [445, 155] on p "Patiess" at bounding box center [573, 161] width 338 height 13
click at [445, 286] on label "Patiess" at bounding box center [573, 299] width 352 height 27
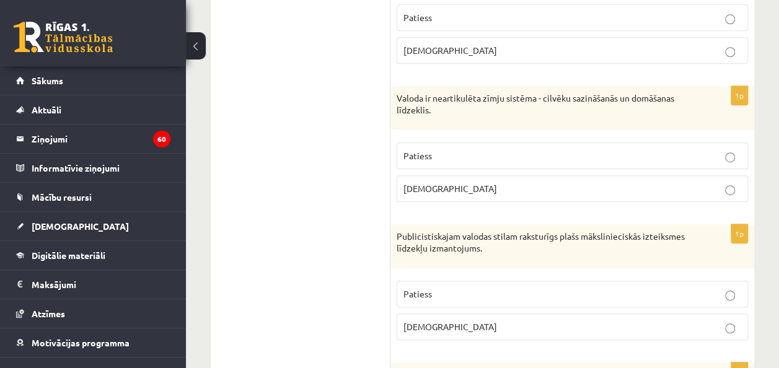
scroll to position [0, 0]
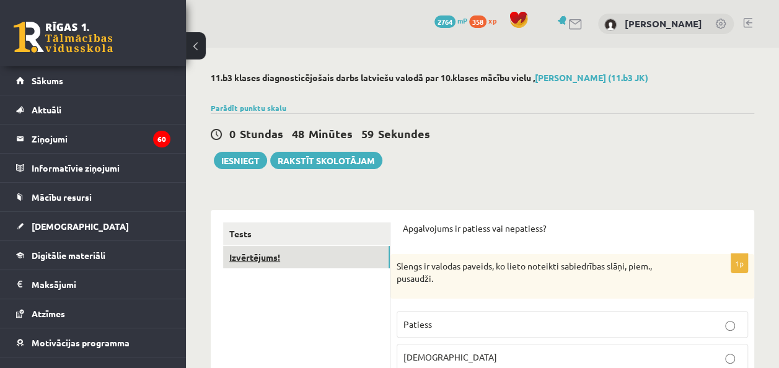
click at [239, 255] on link "Izvērtējums!" at bounding box center [306, 257] width 167 height 23
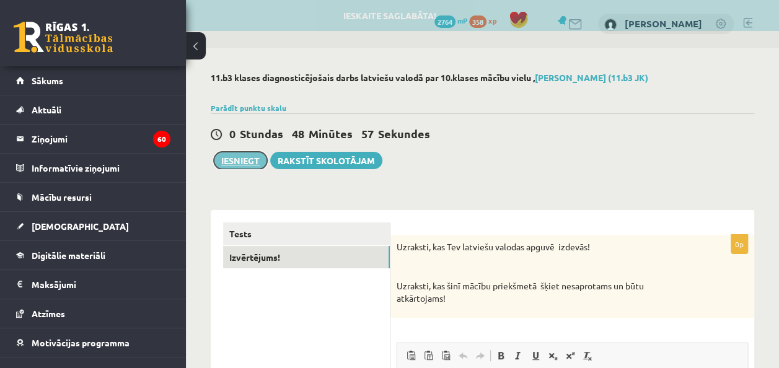
click at [239, 163] on button "Iesniegt" at bounding box center [240, 160] width 53 height 17
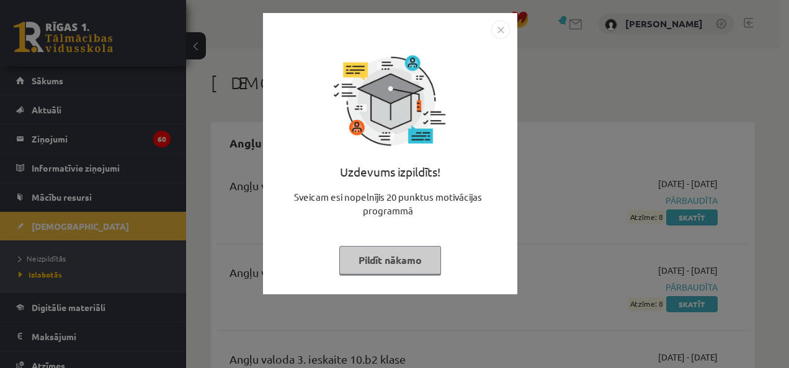
click at [505, 26] on img "Close" at bounding box center [500, 29] width 19 height 19
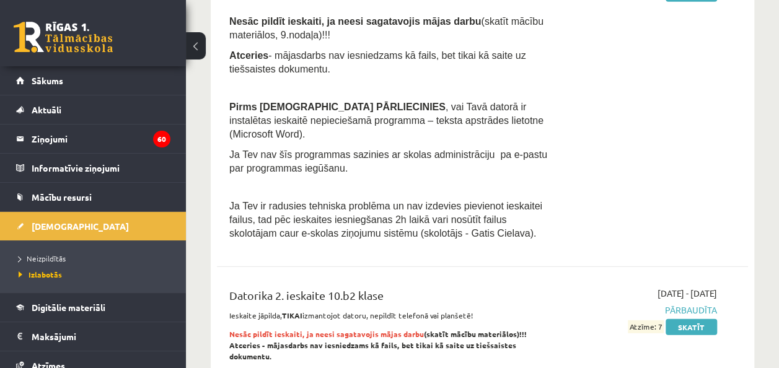
scroll to position [1615, 0]
